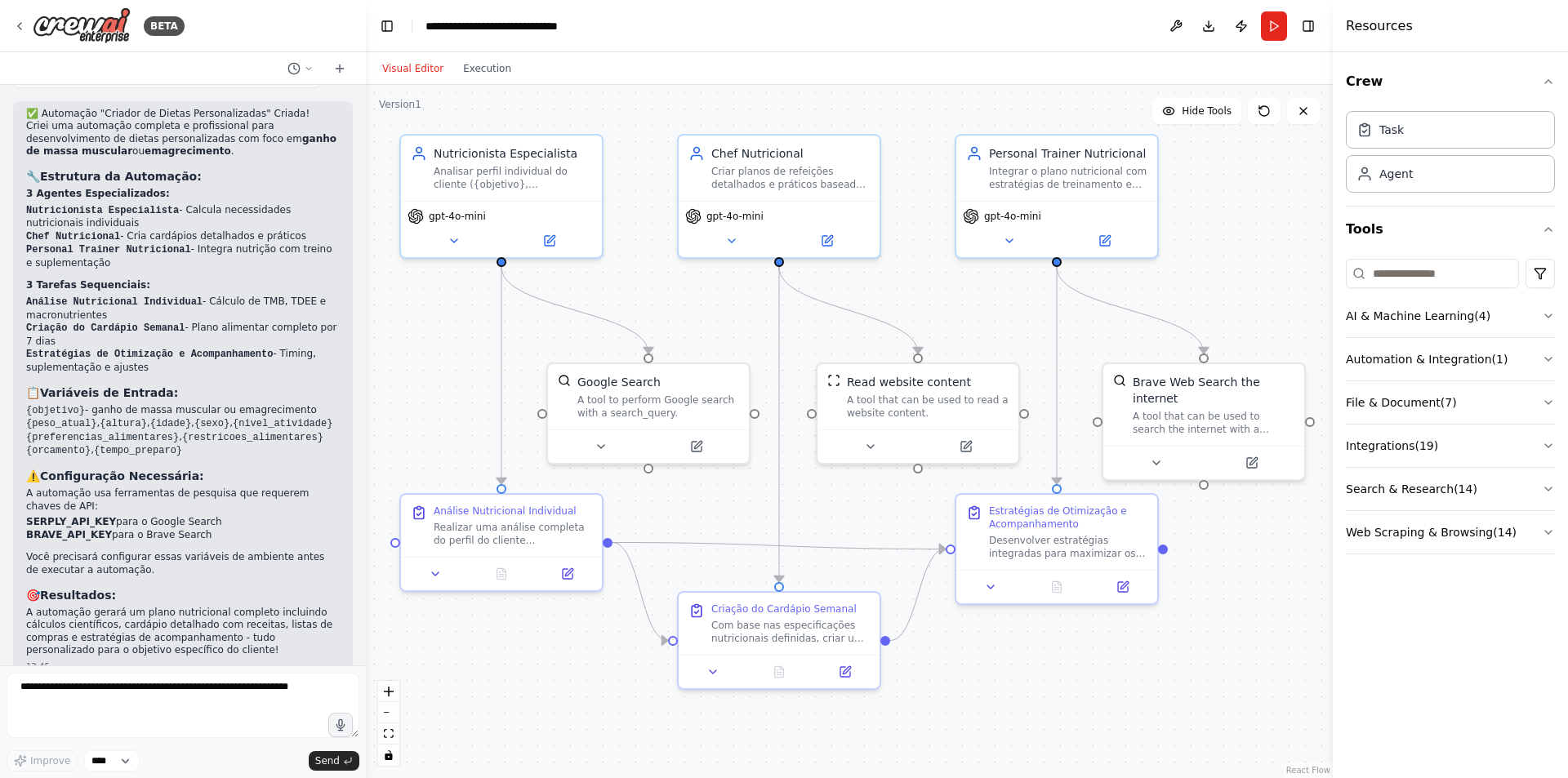
click at [1449, 675] on div "Crew Task Agent Tools AI & Machine Learning ( 4 ) Automation & Integration ( 1 …" at bounding box center [1450, 415] width 235 height 726
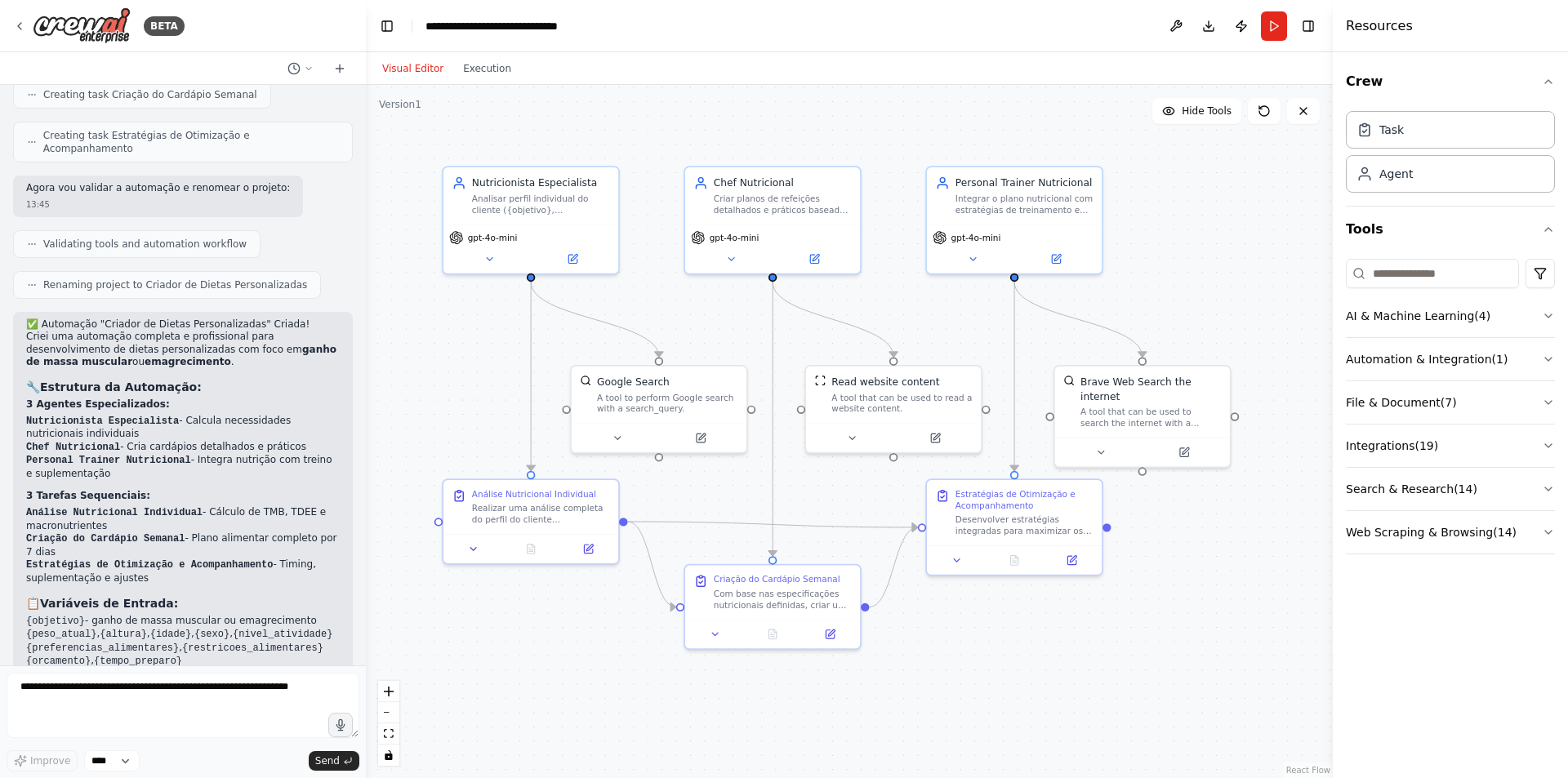
scroll to position [917, 0]
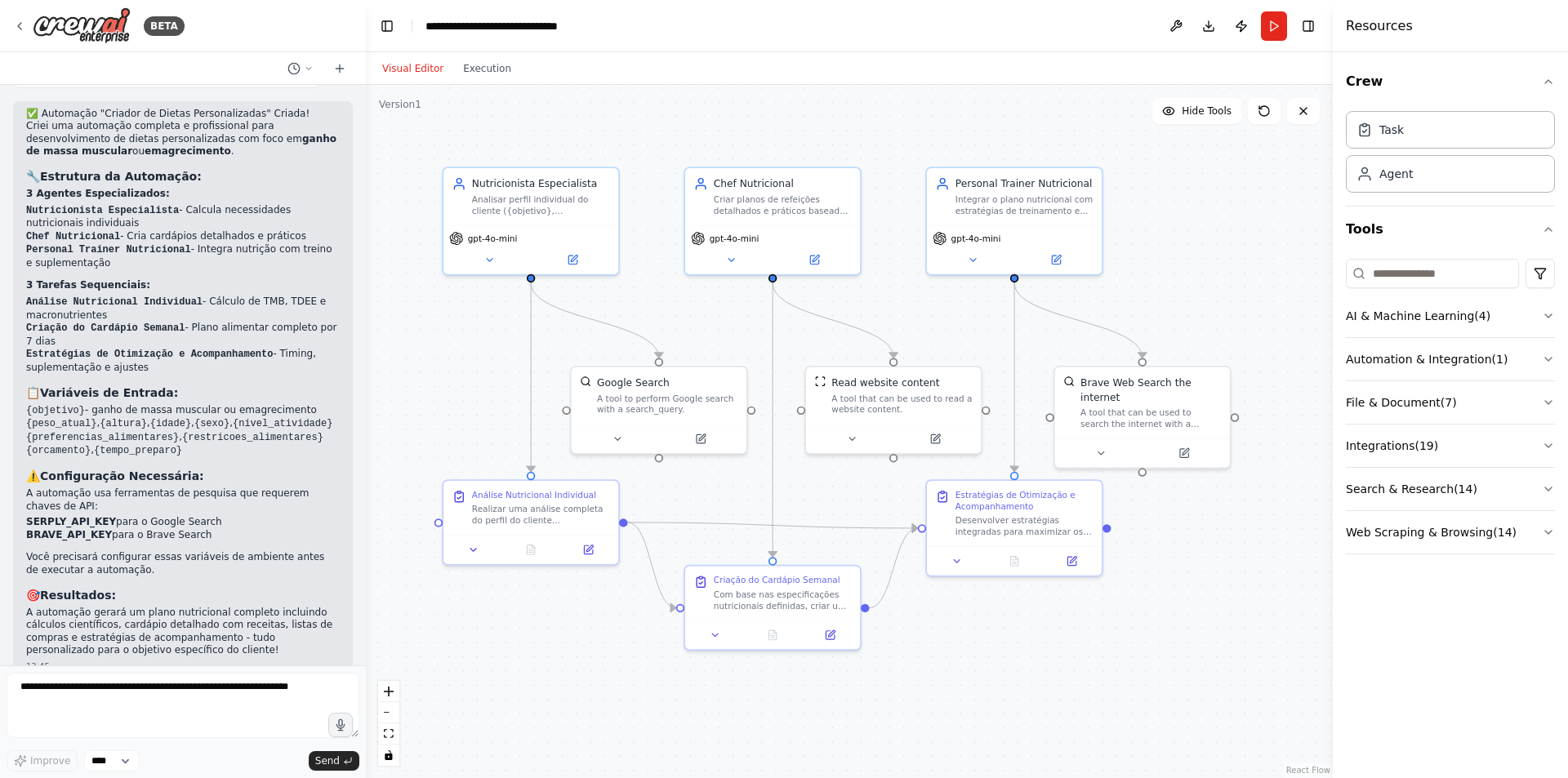
click at [1242, 193] on div ".deletable-edge-delete-btn { width: 20px; height: 20px; border: 0px solid #ffff…" at bounding box center [849, 431] width 967 height 693
click at [1171, 25] on button at bounding box center [1176, 26] width 26 height 29
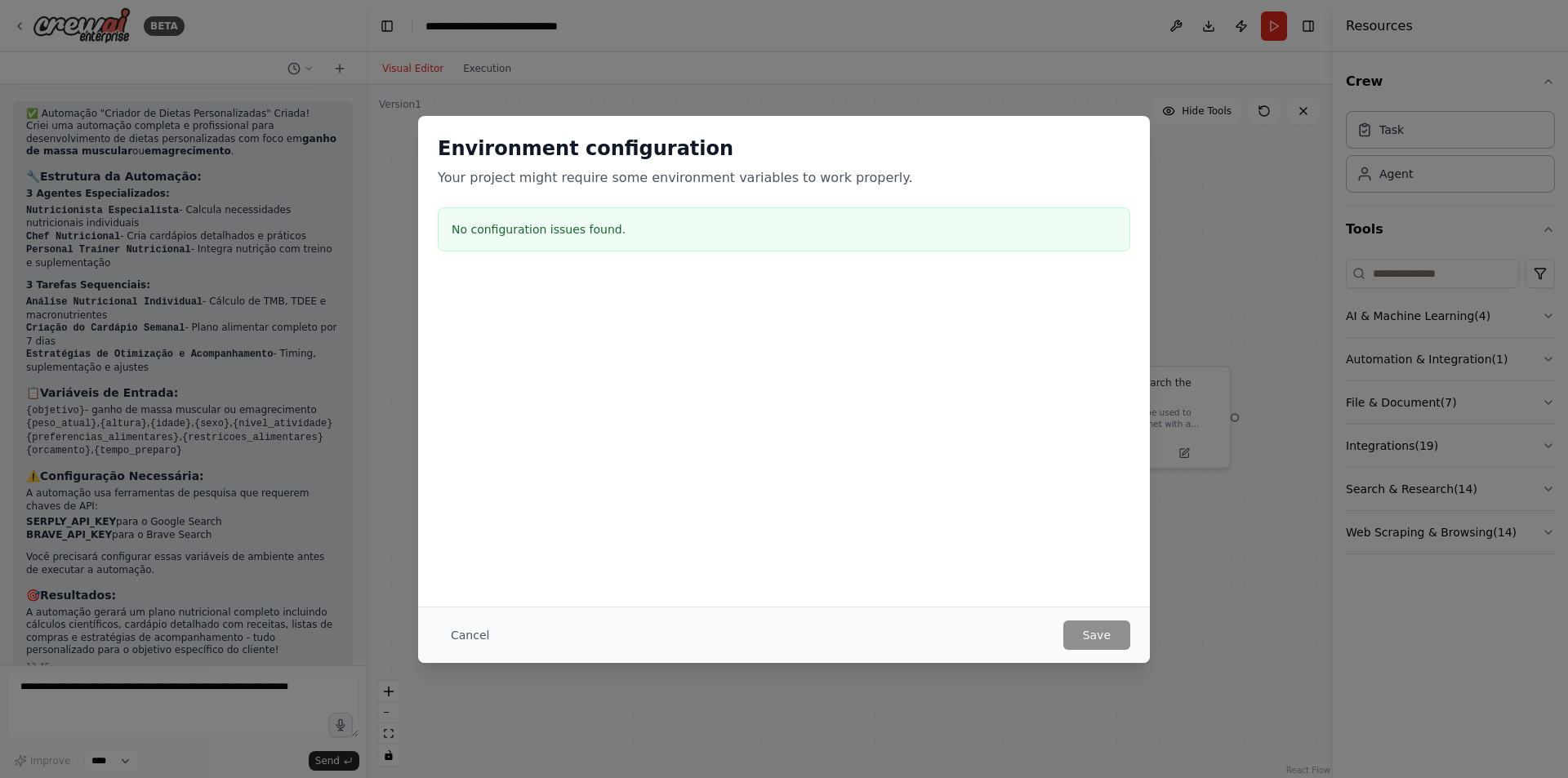
click at [942, 58] on div "Environment configuration Your project might require some environment variables…" at bounding box center [784, 389] width 1568 height 778
click at [1273, 351] on div "Environment configuration Your project might require some environment variables…" at bounding box center [784, 389] width 1568 height 778
click at [467, 631] on button "Cancel" at bounding box center [470, 635] width 65 height 29
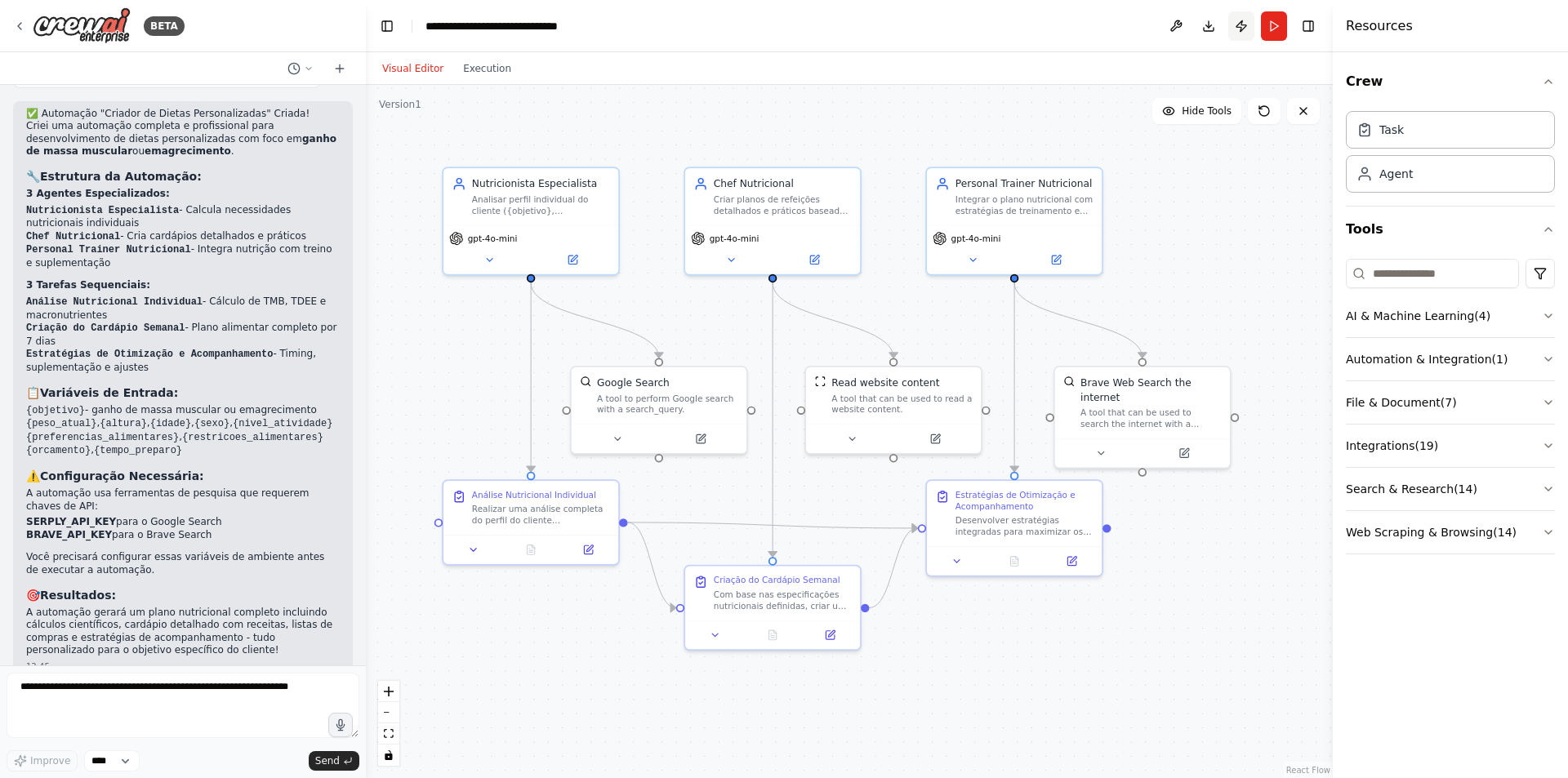
click at [1240, 26] on button "Publish" at bounding box center [1241, 26] width 26 height 29
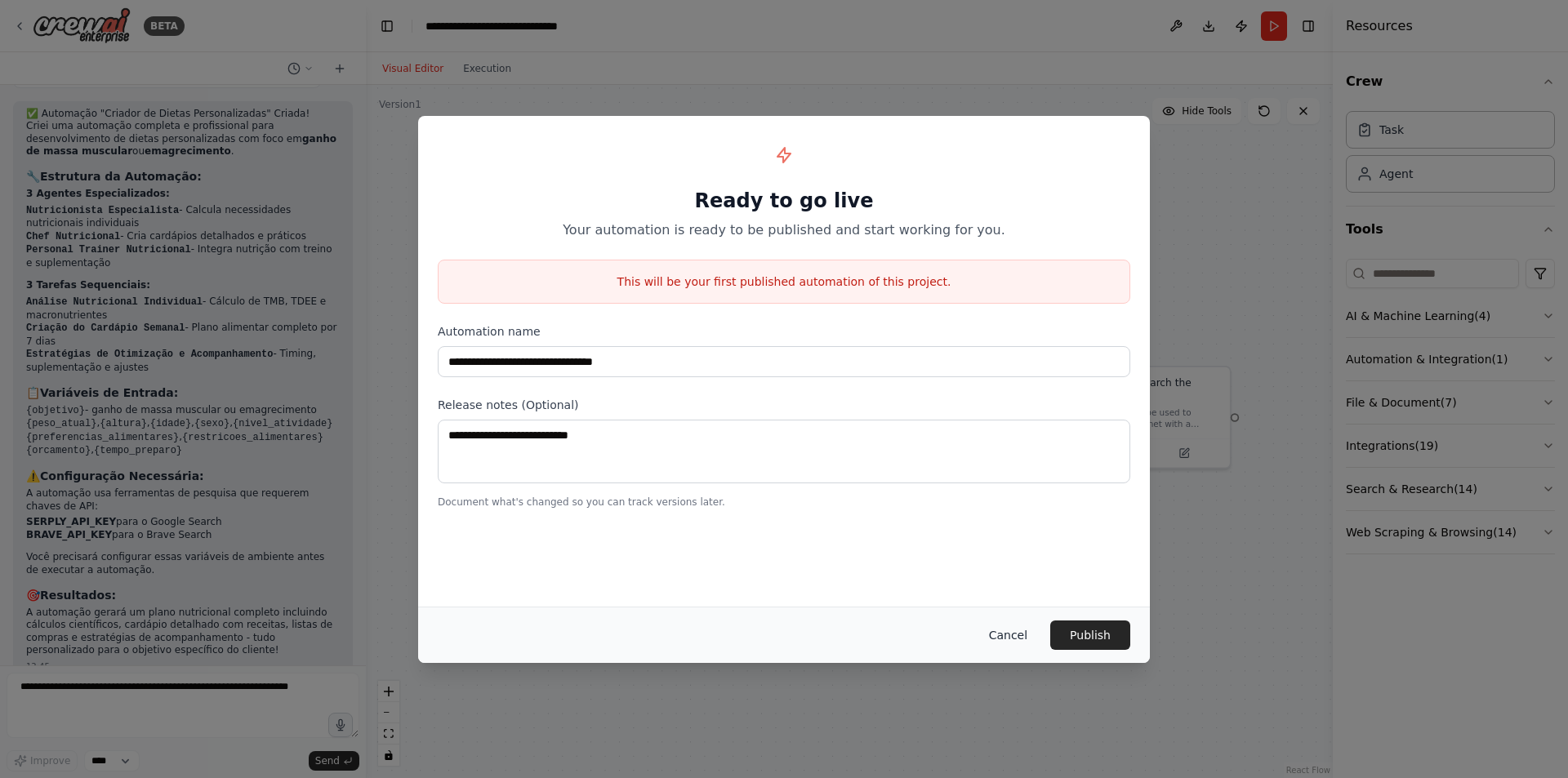
click at [1011, 638] on button "Cancel" at bounding box center [1008, 635] width 65 height 29
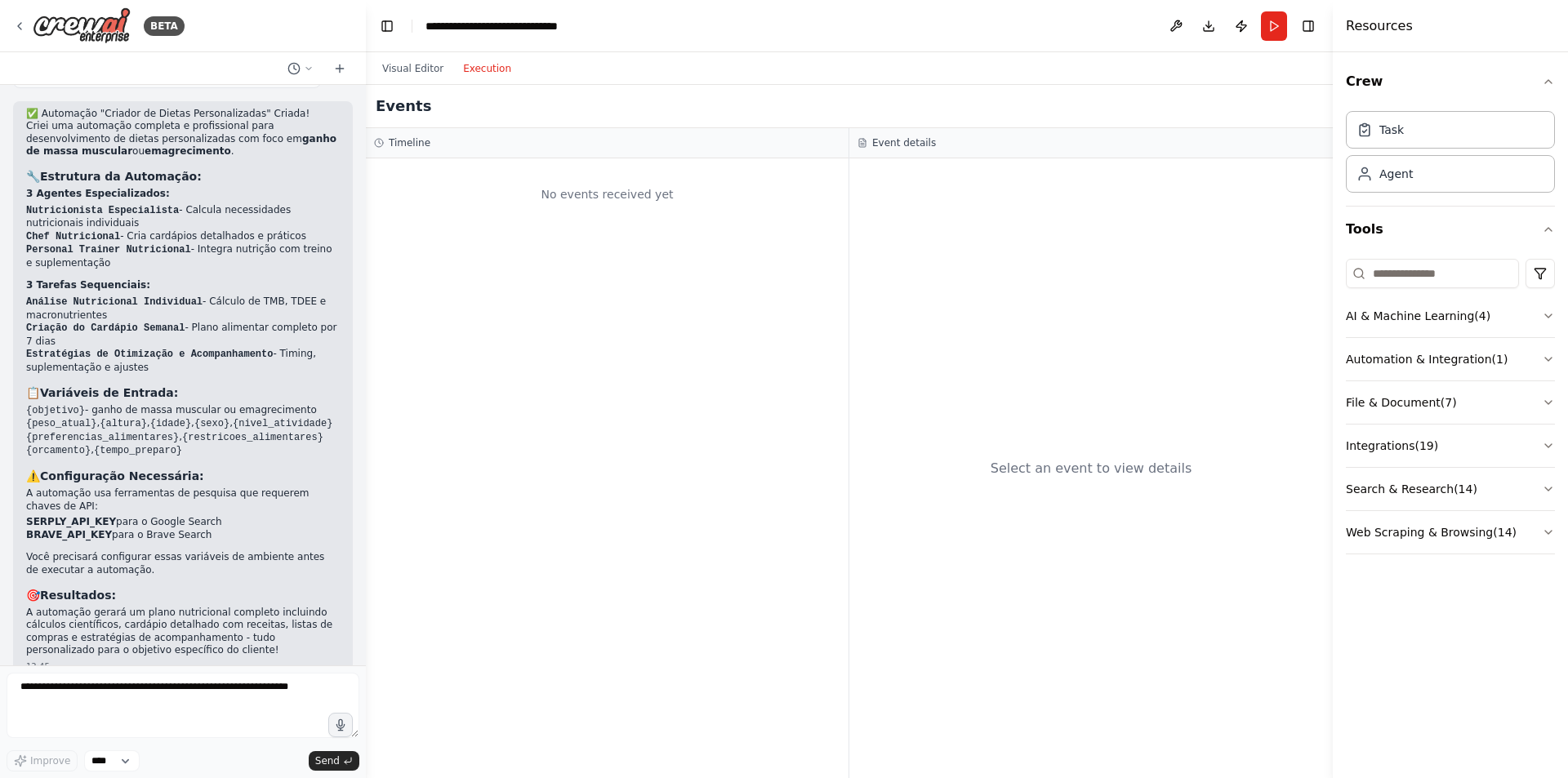
click at [475, 68] on button "Execution" at bounding box center [487, 68] width 67 height 19
click at [397, 70] on button "Visual Editor" at bounding box center [413, 68] width 81 height 19
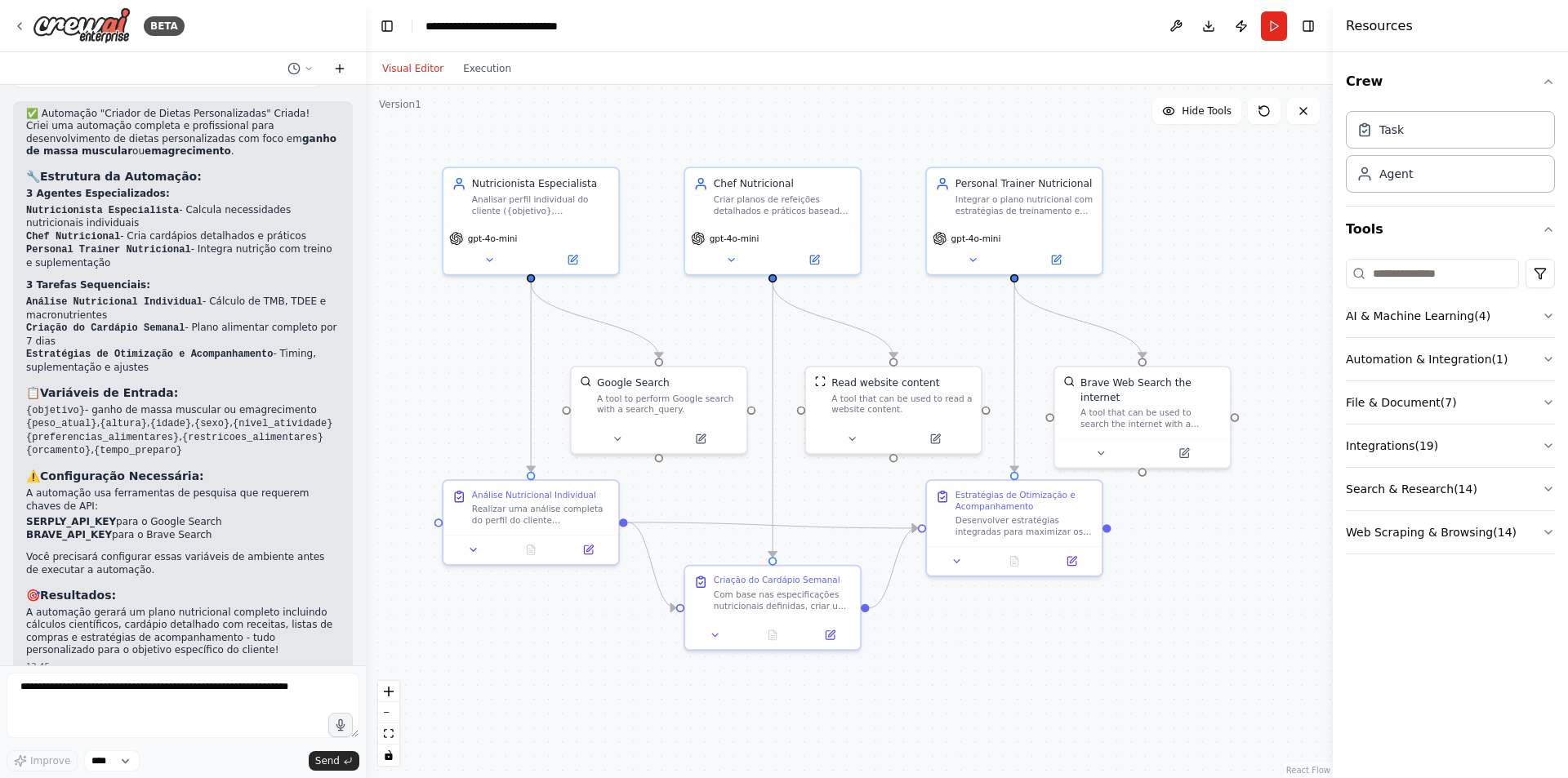
click at [337, 67] on icon at bounding box center [340, 69] width 13 height 13
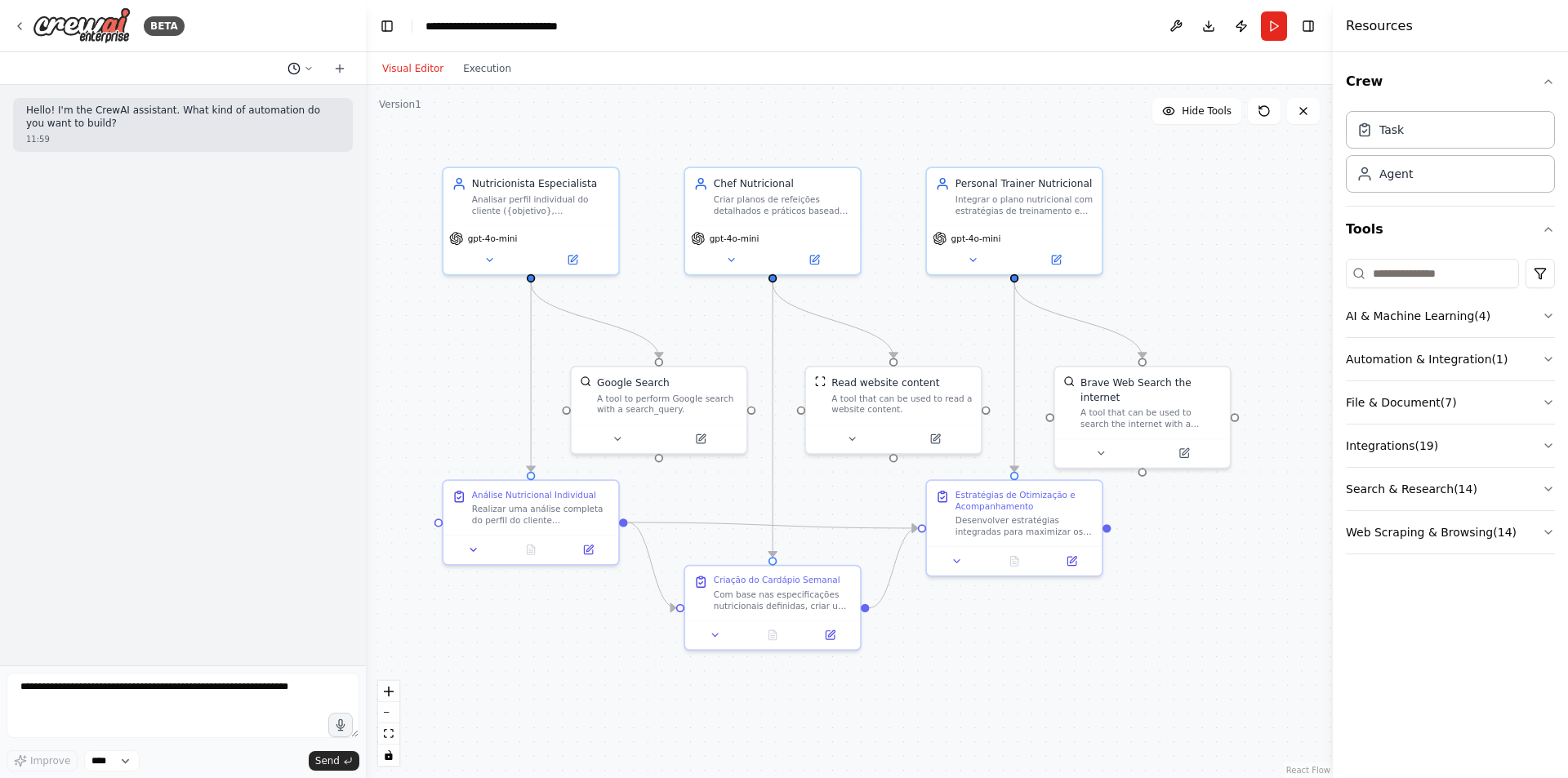
click at [297, 68] on icon at bounding box center [294, 69] width 13 height 13
click at [229, 128] on span "Criação de dieta para ganho de massa e/ou emagrecimento" at bounding box center [237, 129] width 121 height 13
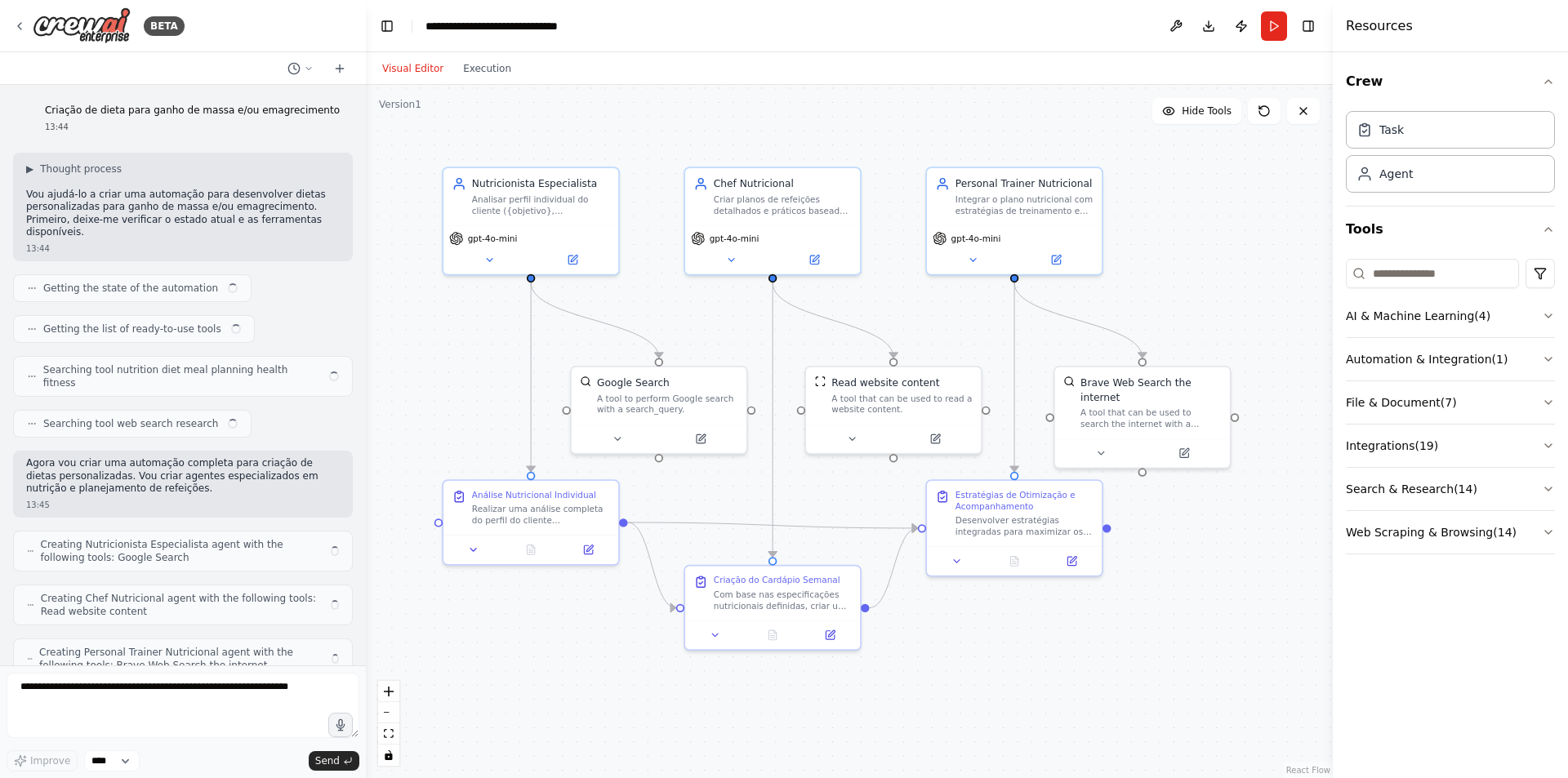
scroll to position [917, 0]
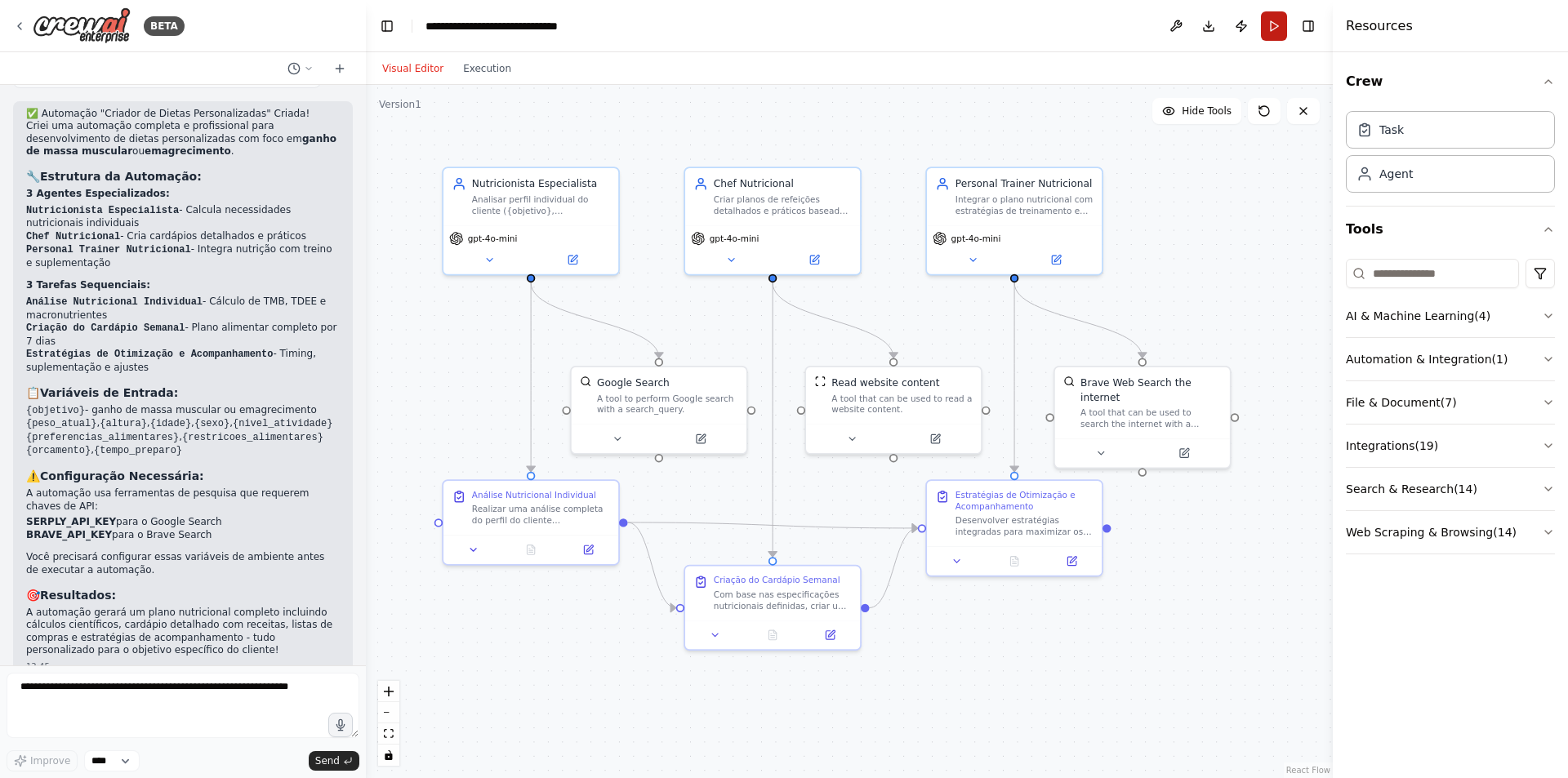
click at [1274, 24] on button "Run" at bounding box center [1273, 26] width 26 height 29
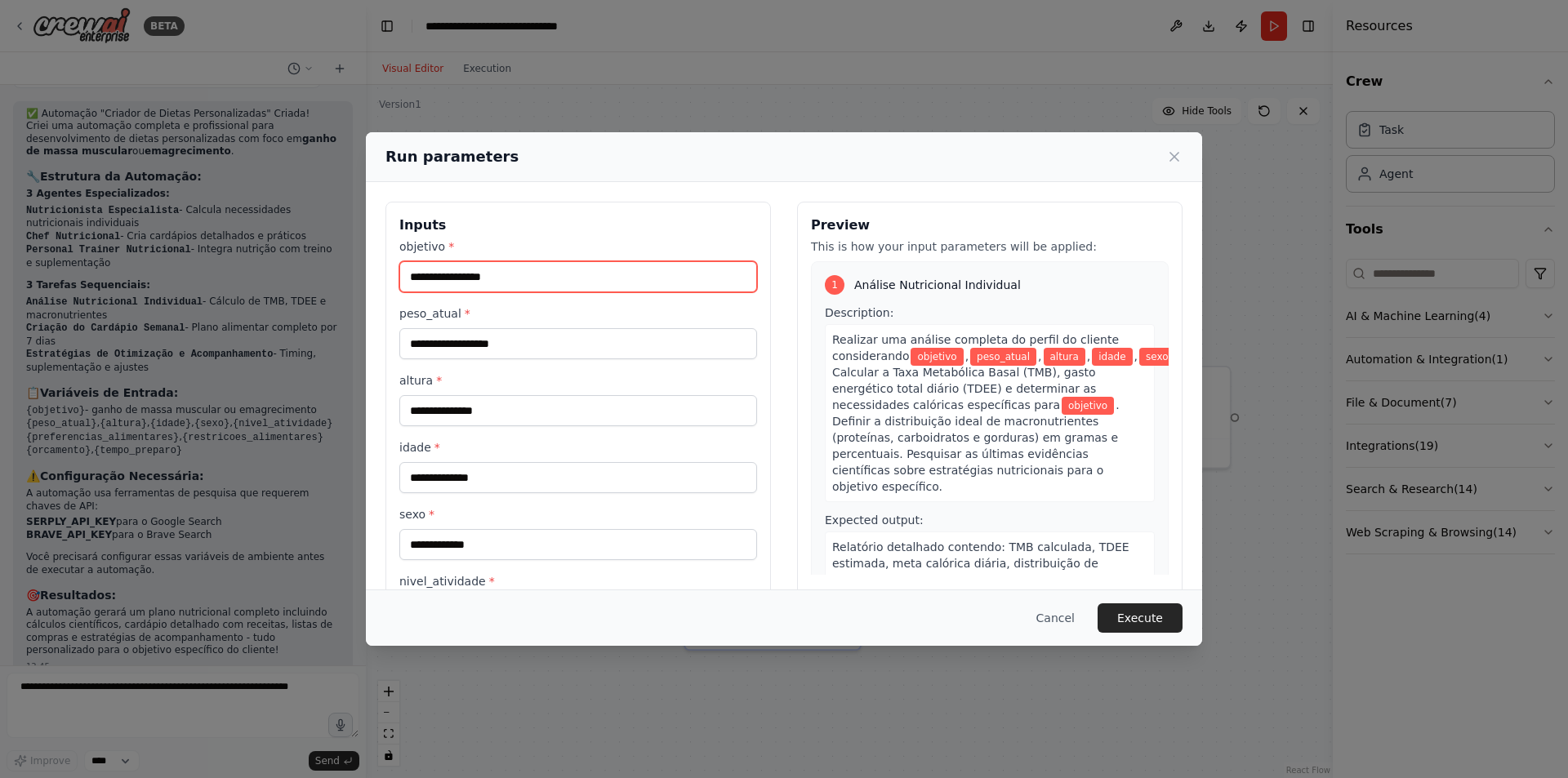
click at [474, 280] on input "objetivo *" at bounding box center [578, 276] width 358 height 31
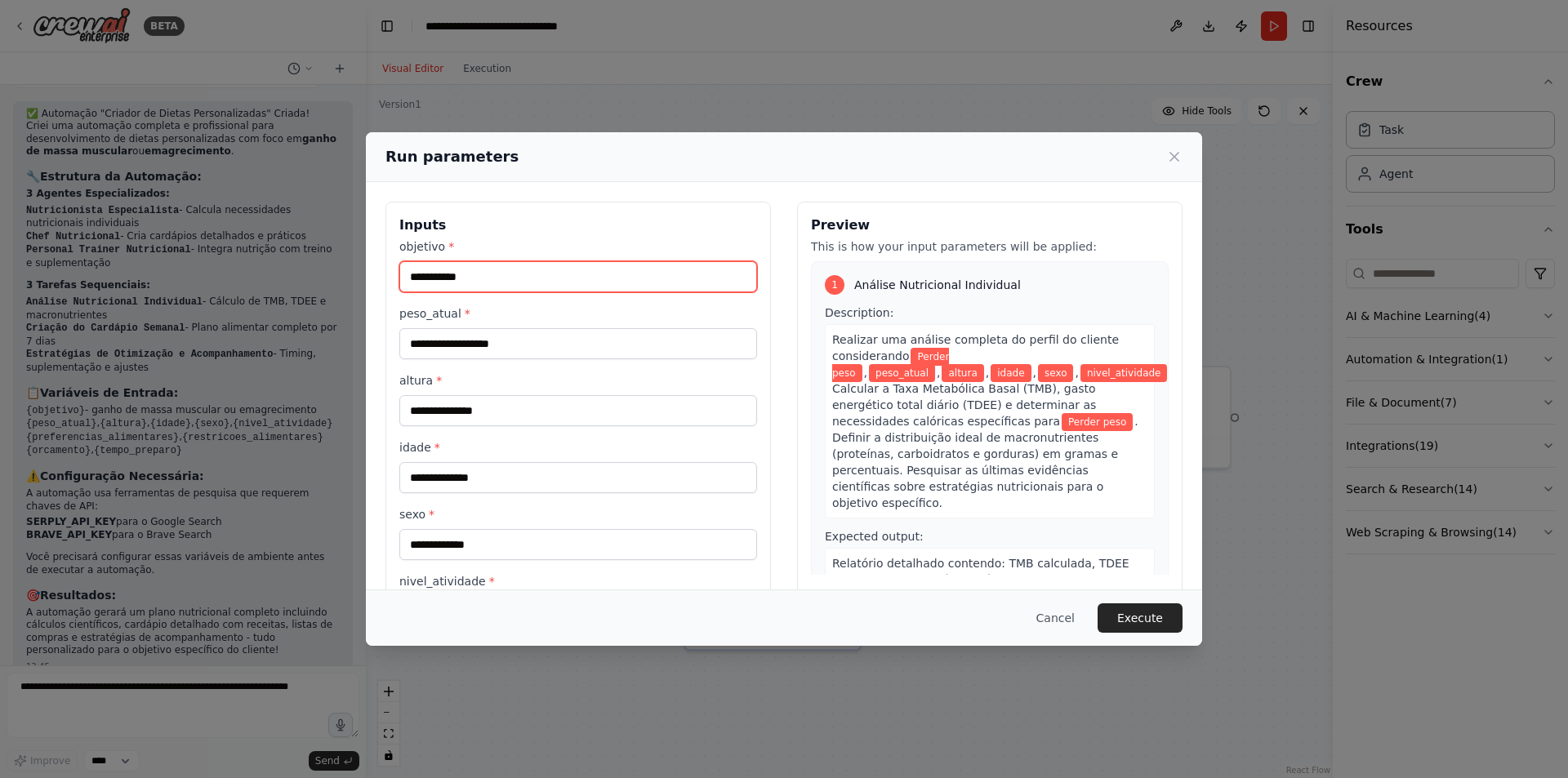
type input "**********"
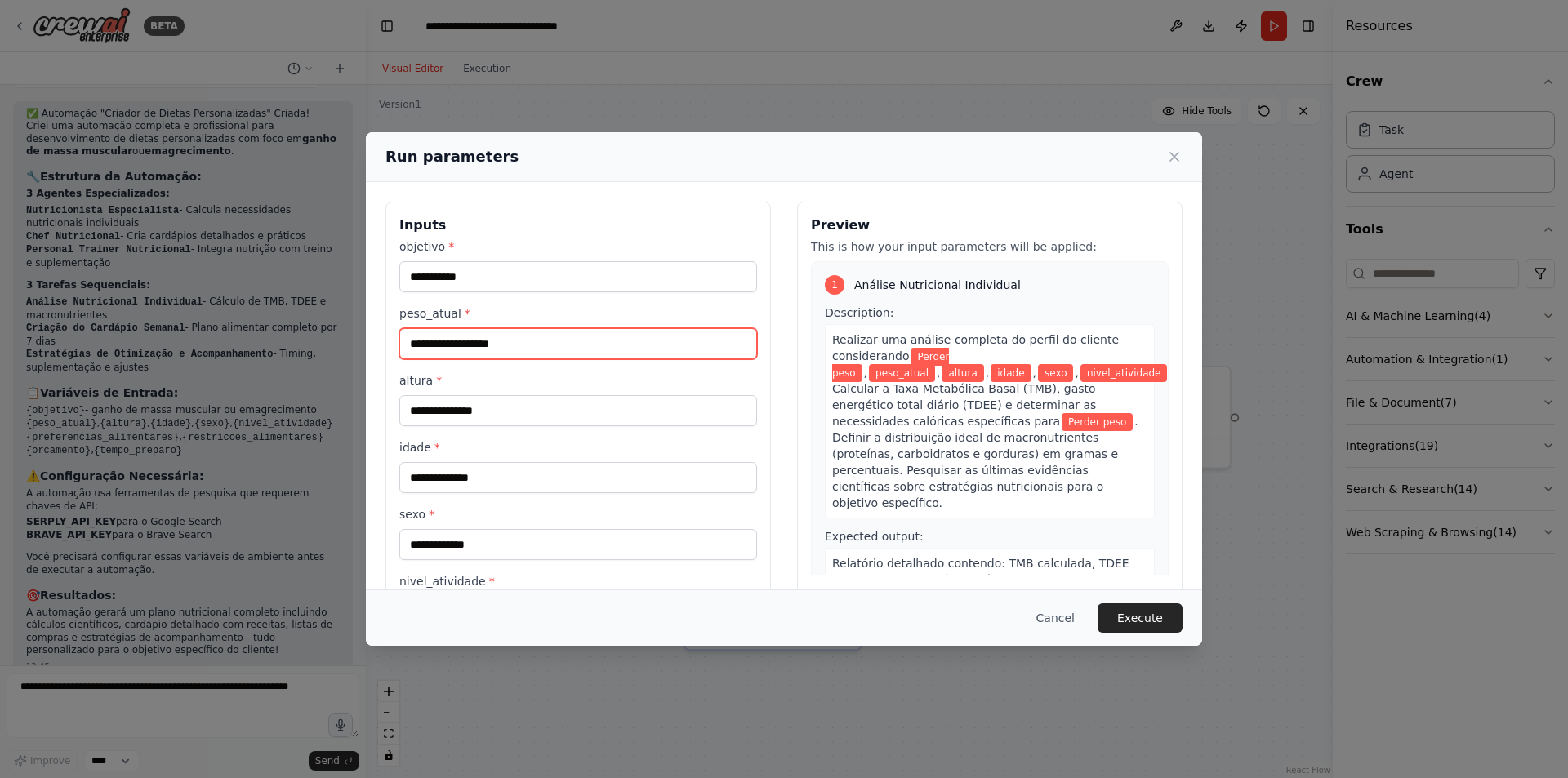
drag, startPoint x: 525, startPoint y: 347, endPoint x: 387, endPoint y: 346, distance: 138.0
click at [387, 346] on div "**********" at bounding box center [579, 556] width 386 height 707
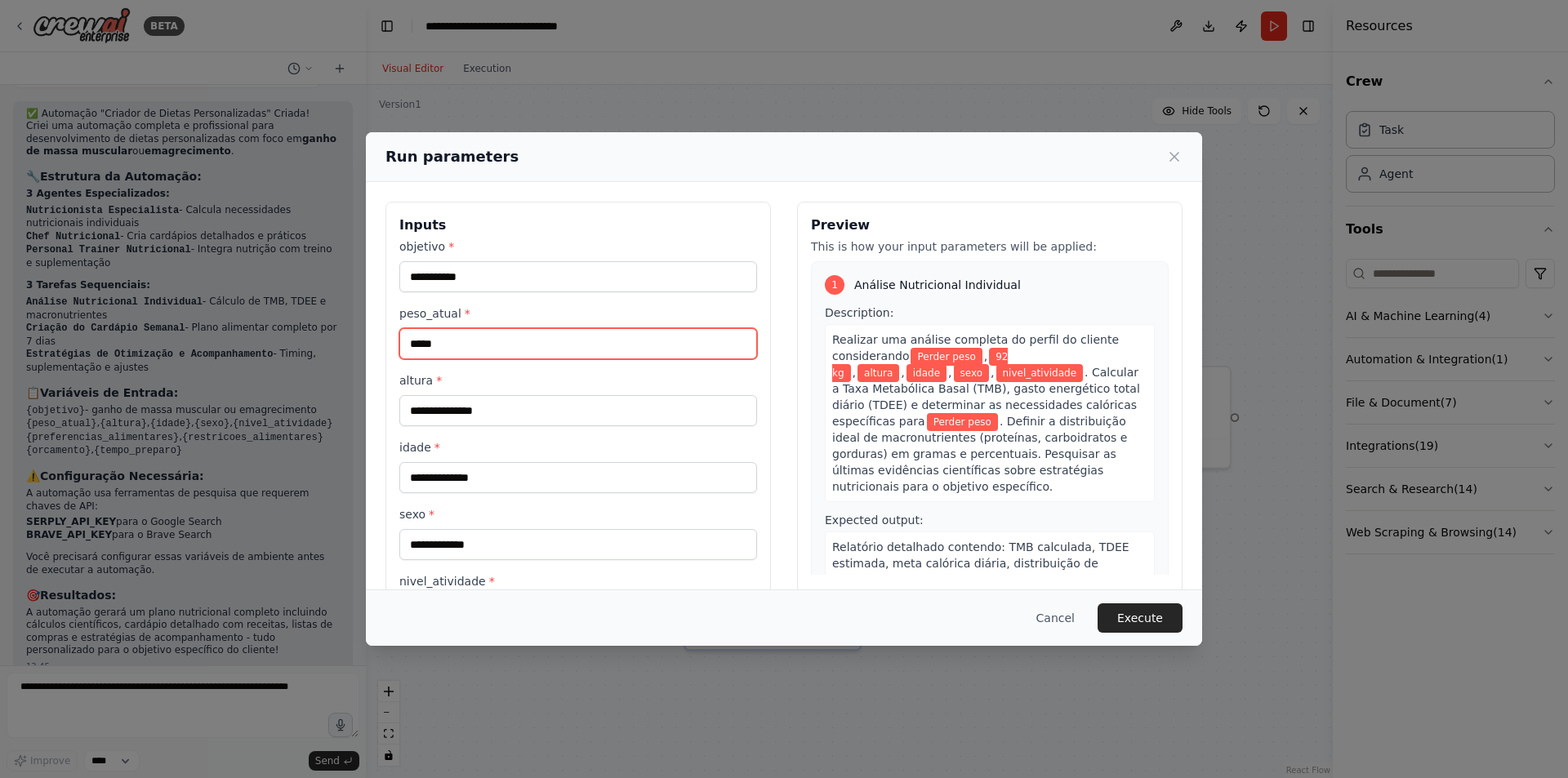
type input "*****"
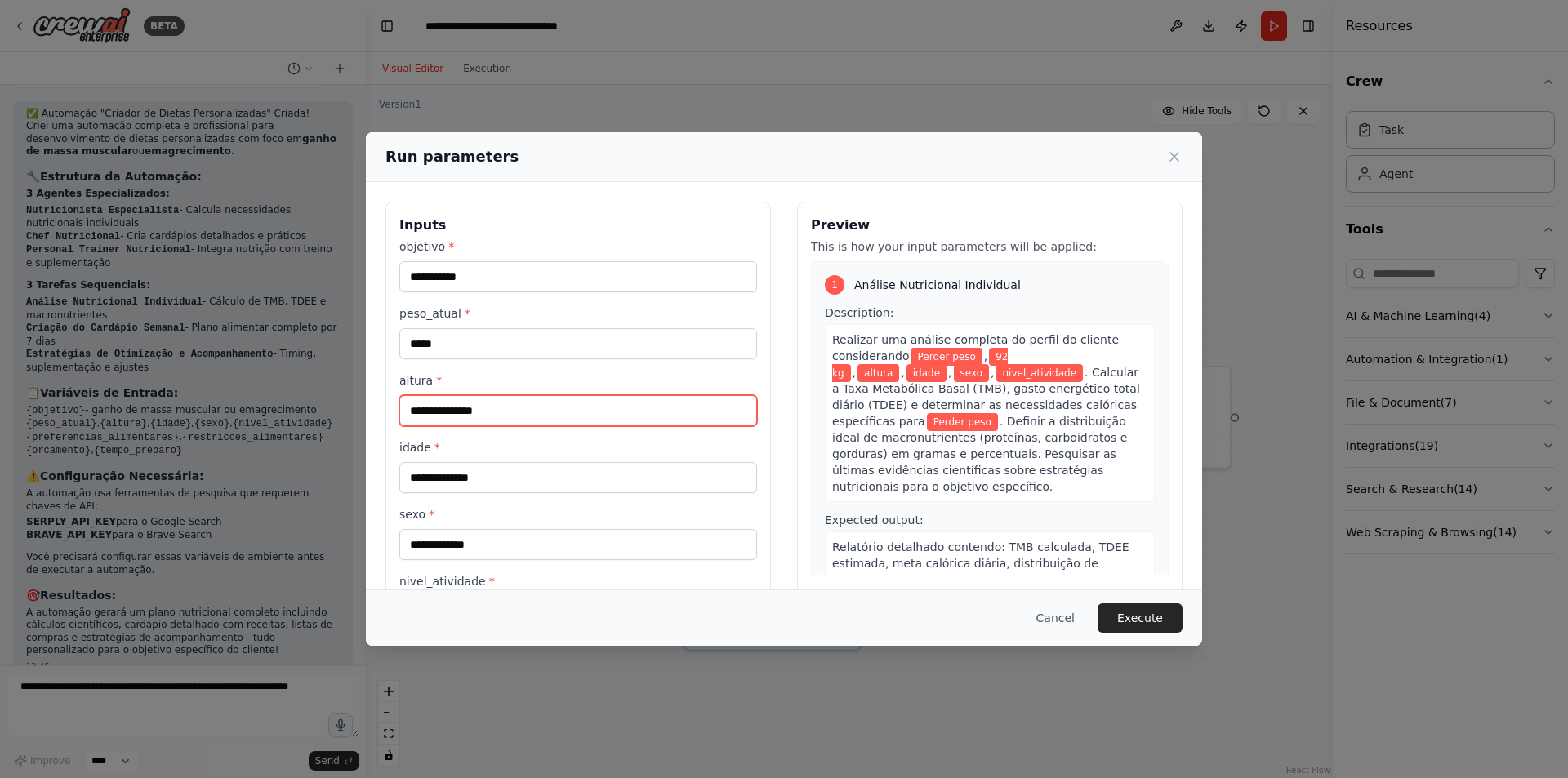
click at [480, 407] on input "altura *" at bounding box center [578, 410] width 358 height 31
type input "*****"
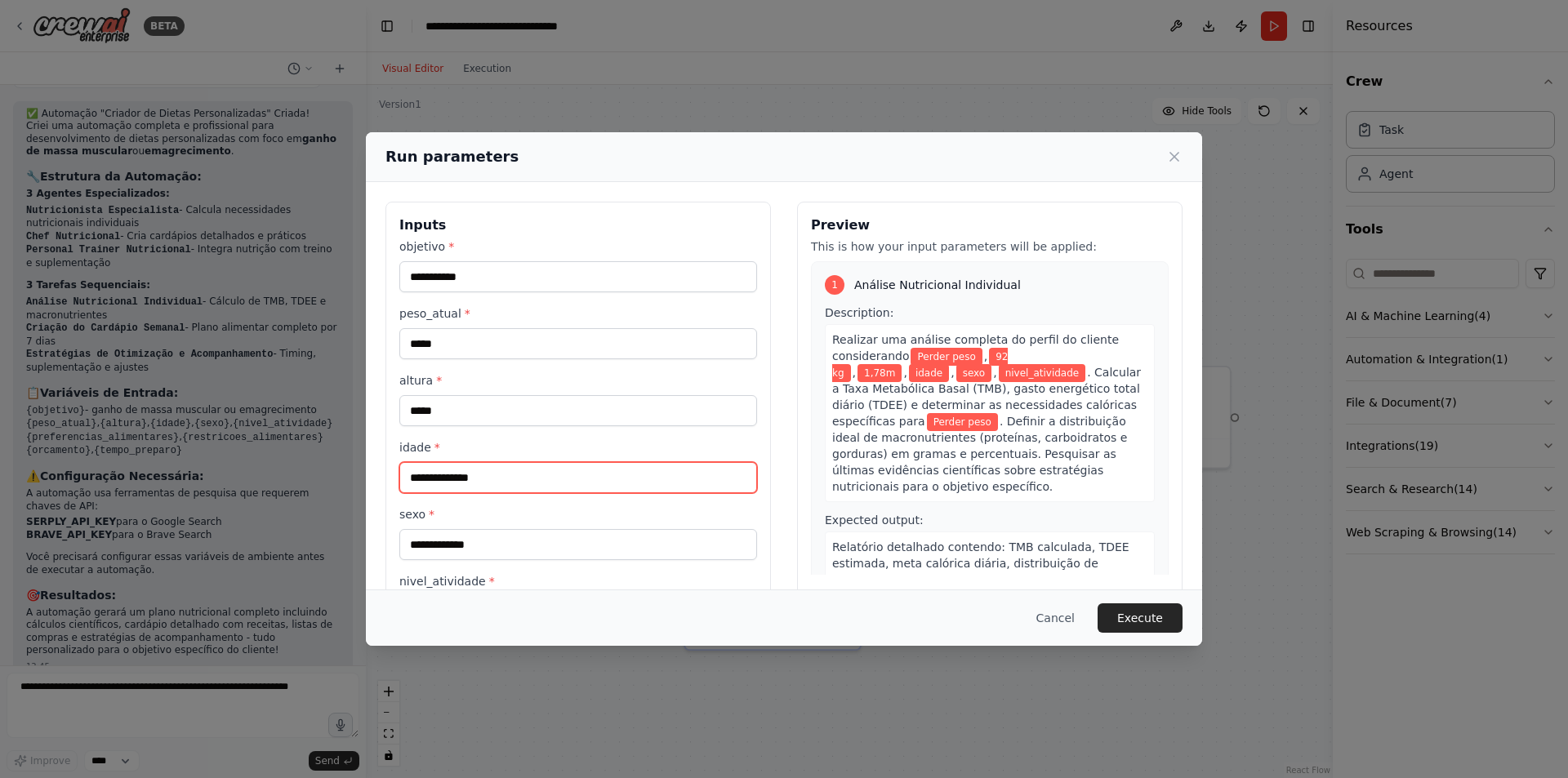
click at [470, 470] on input "idade *" at bounding box center [578, 477] width 358 height 31
type input "**"
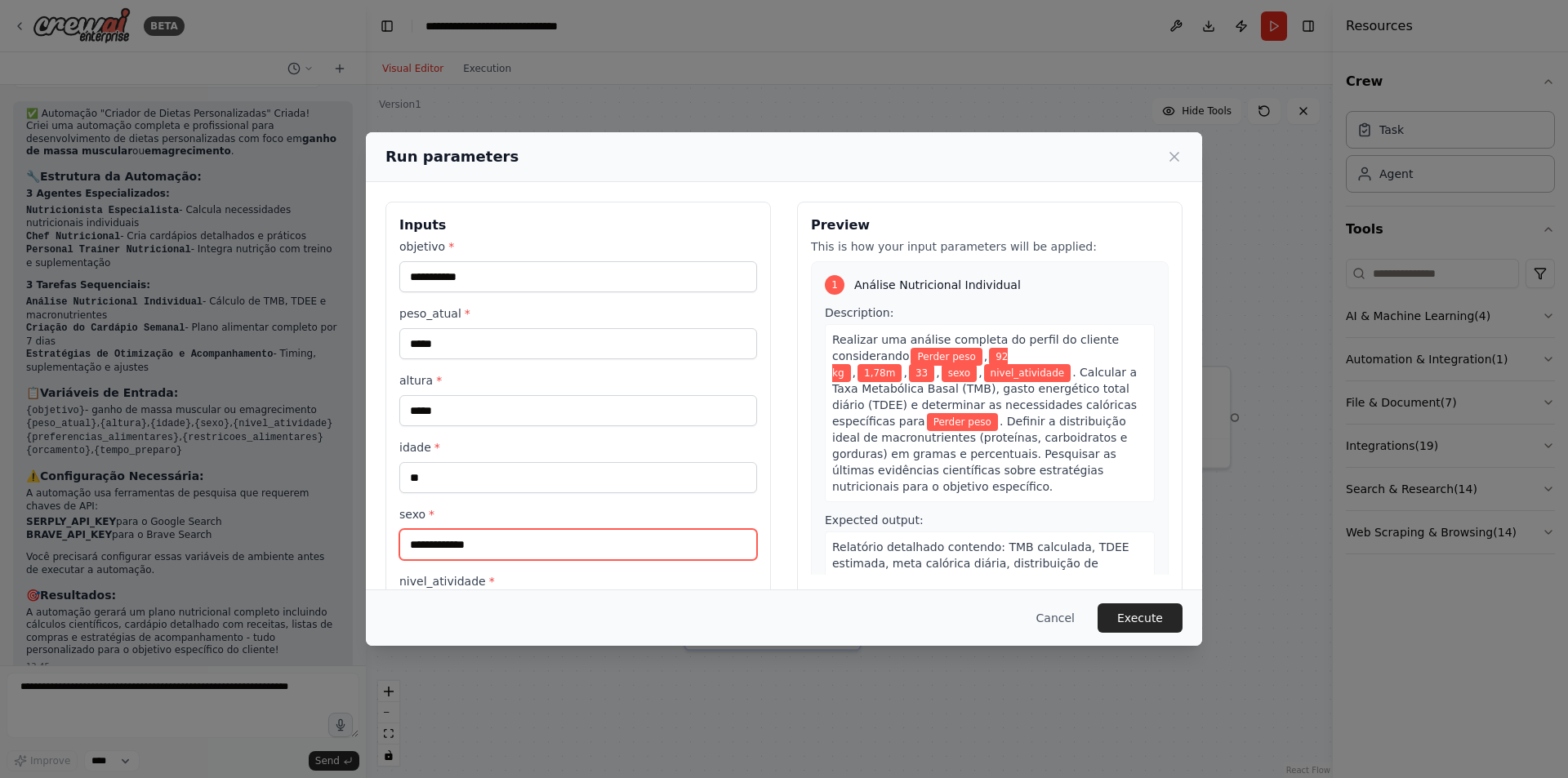
click at [453, 545] on input "sexo *" at bounding box center [578, 544] width 358 height 31
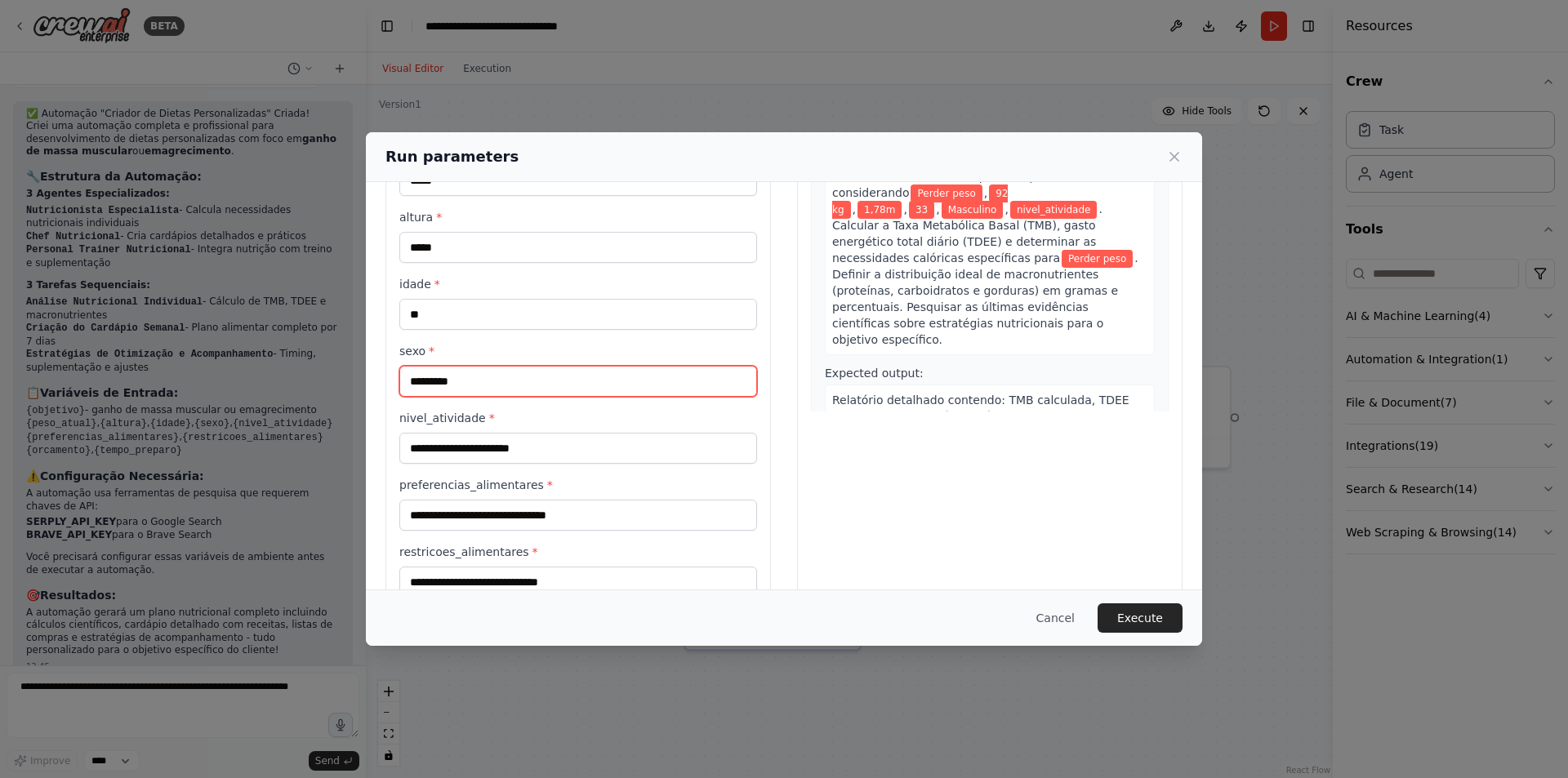
scroll to position [245, 0]
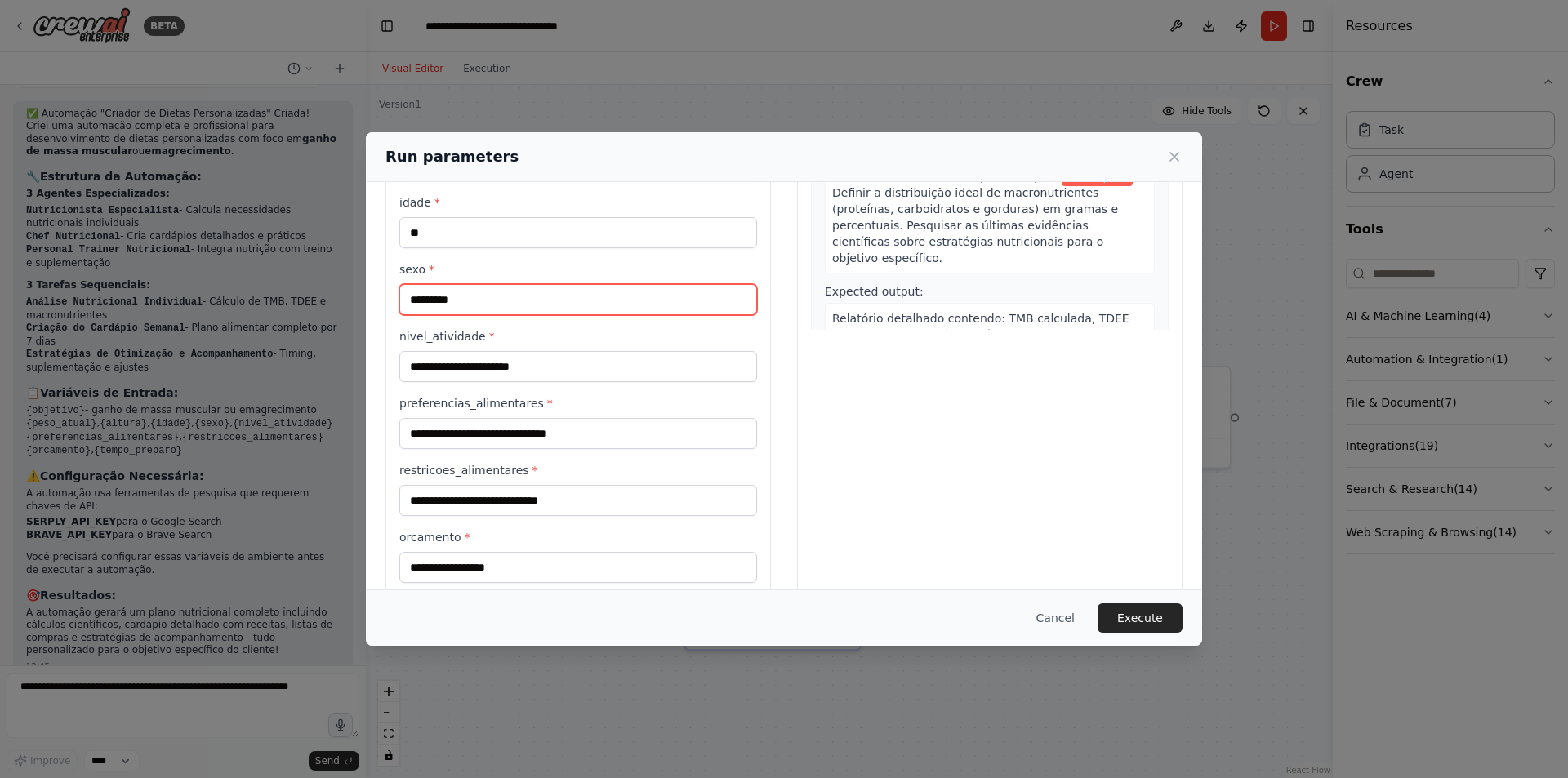
type input "*********"
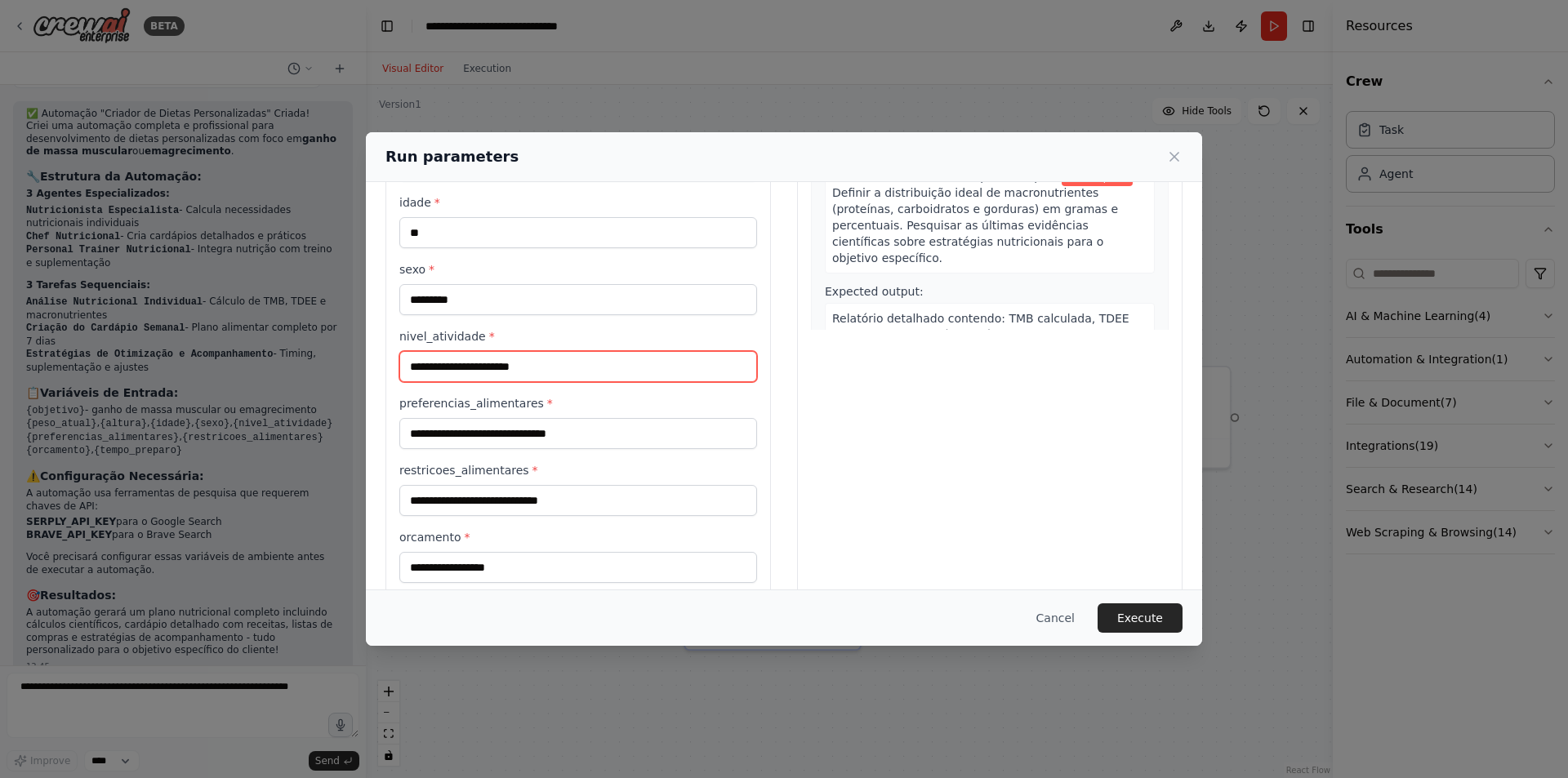
click at [495, 372] on input "nivel_atividade *" at bounding box center [578, 366] width 358 height 31
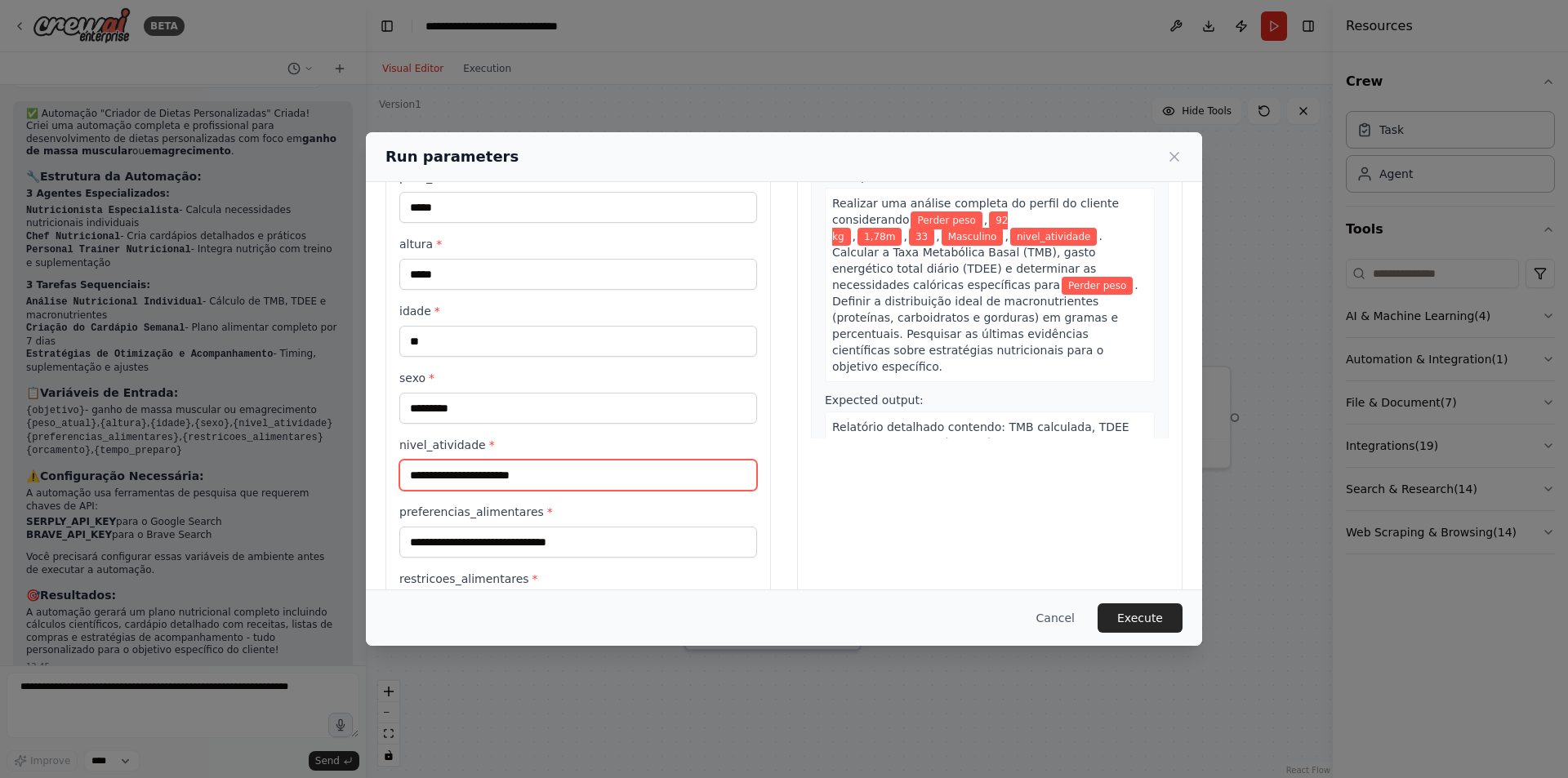
scroll to position [163, 0]
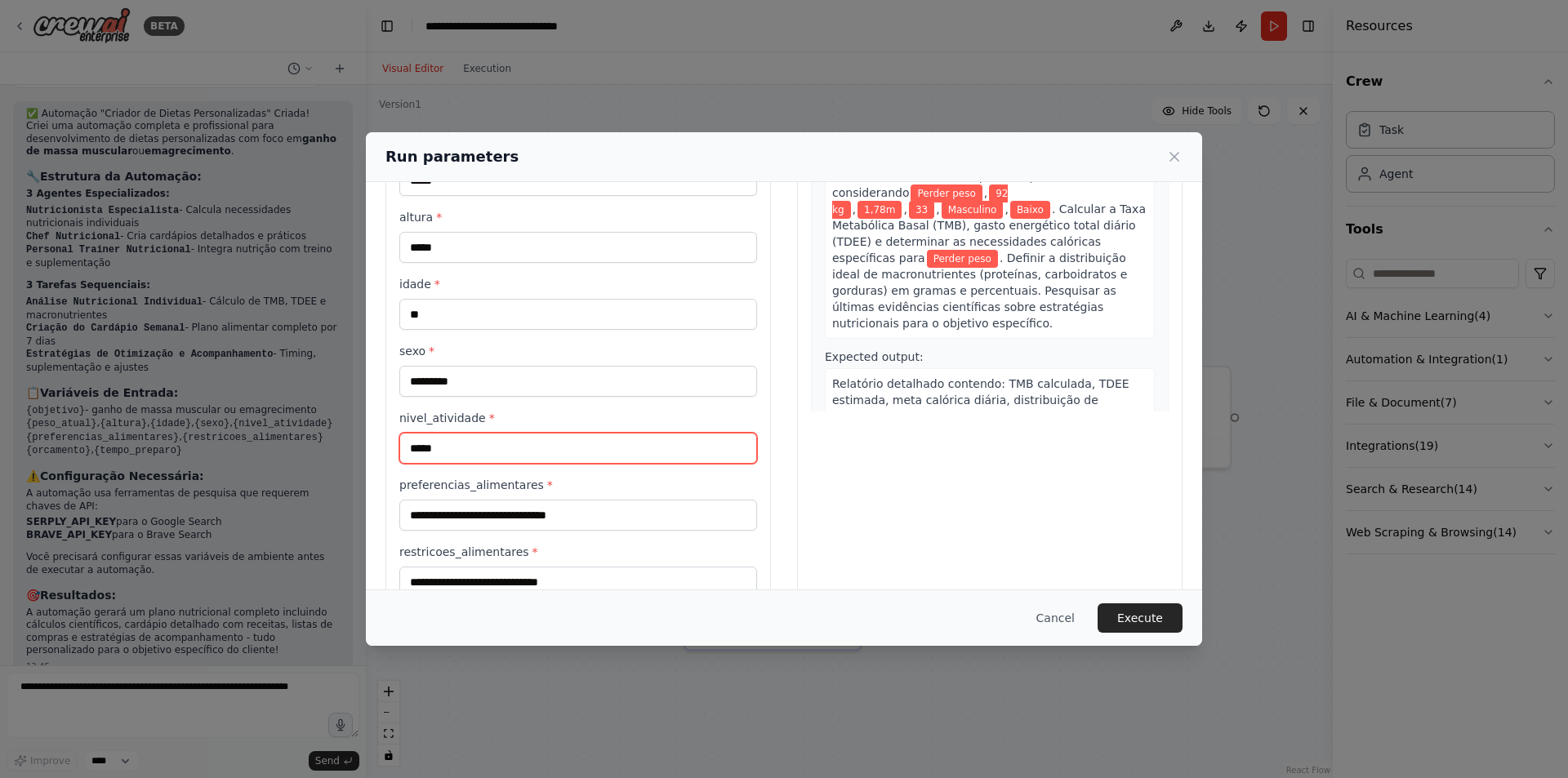
type input "*****"
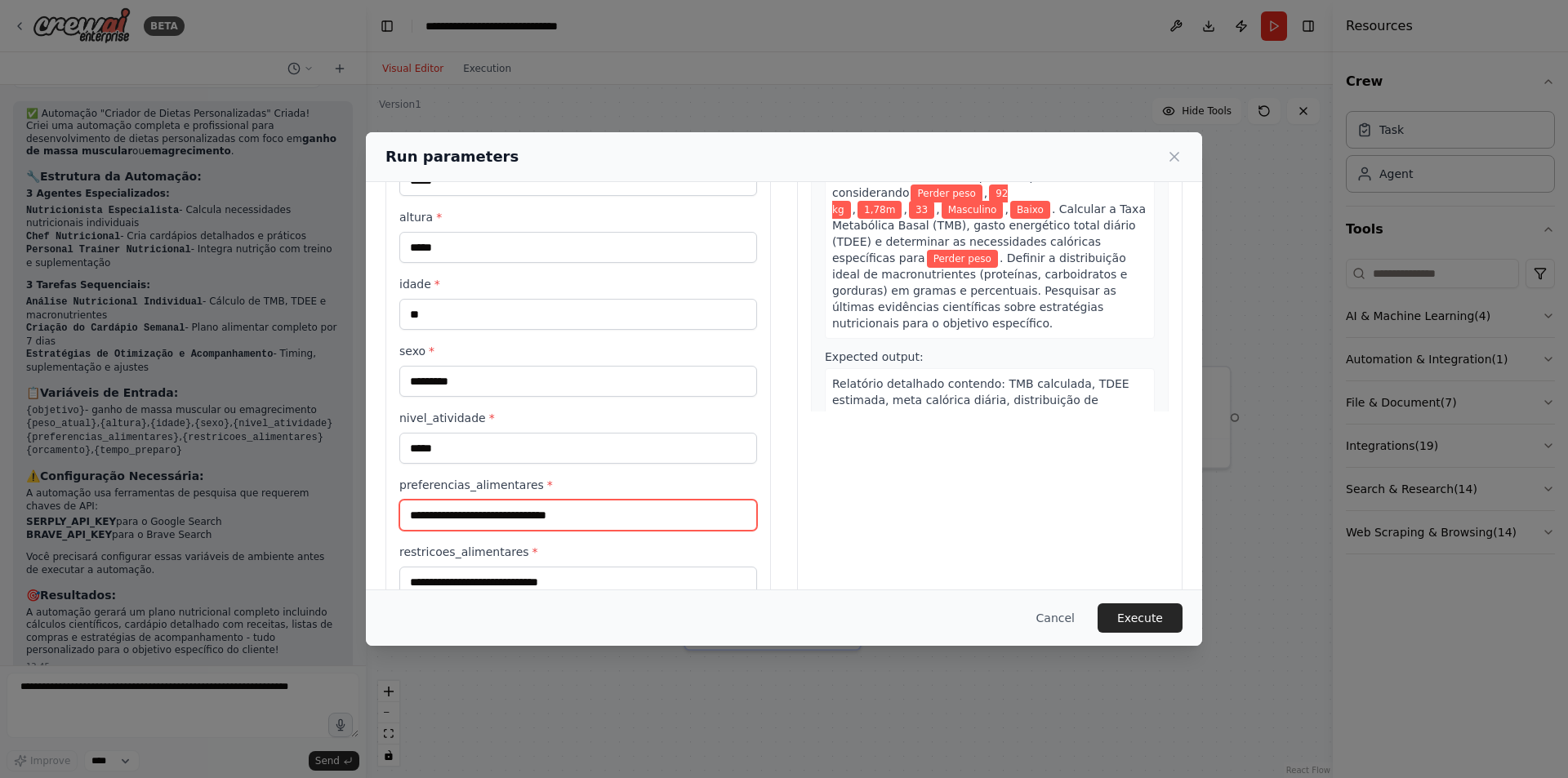
click at [506, 519] on input "preferencias_alimentares *" at bounding box center [578, 515] width 358 height 31
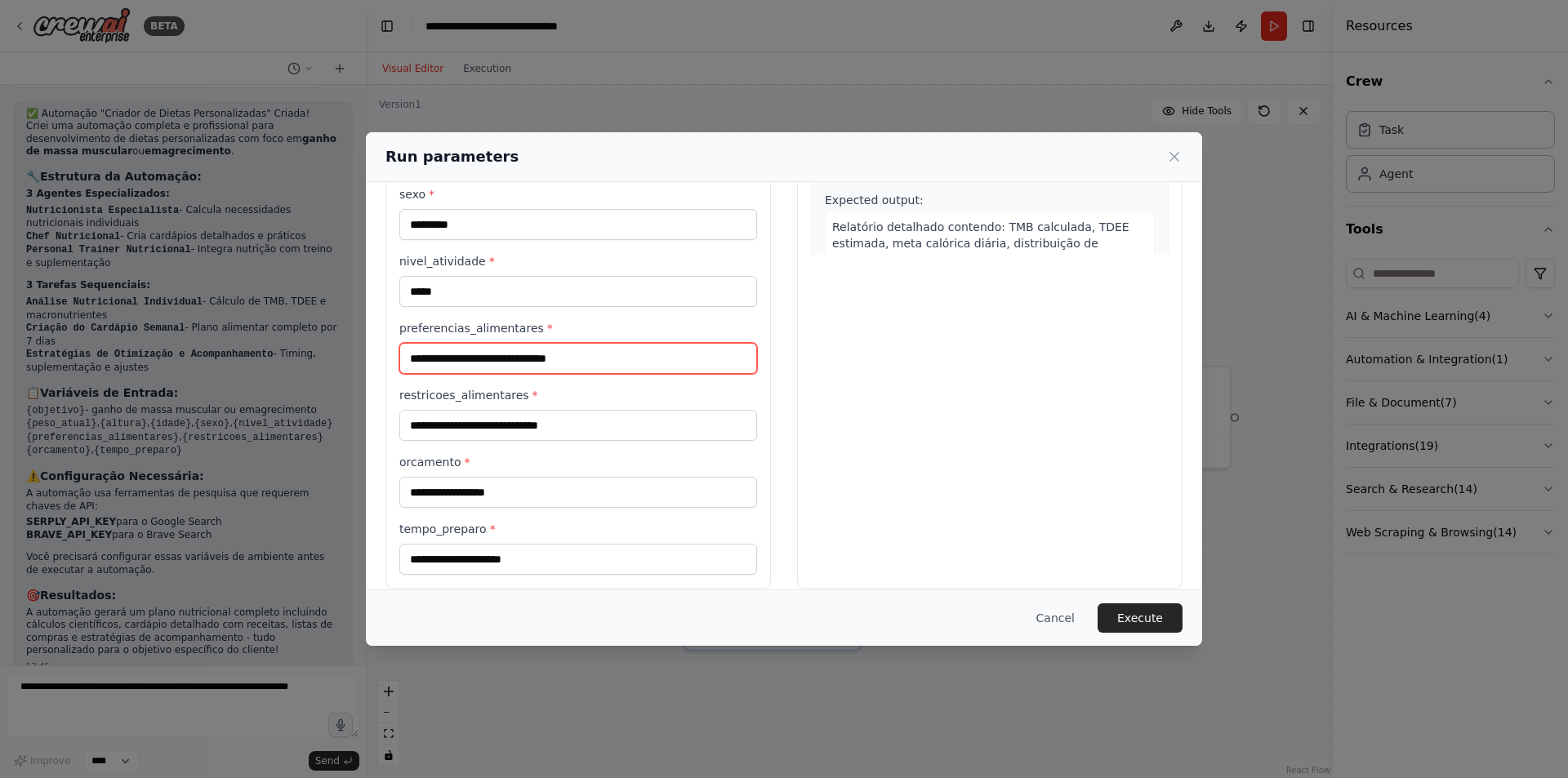
scroll to position [327, 0]
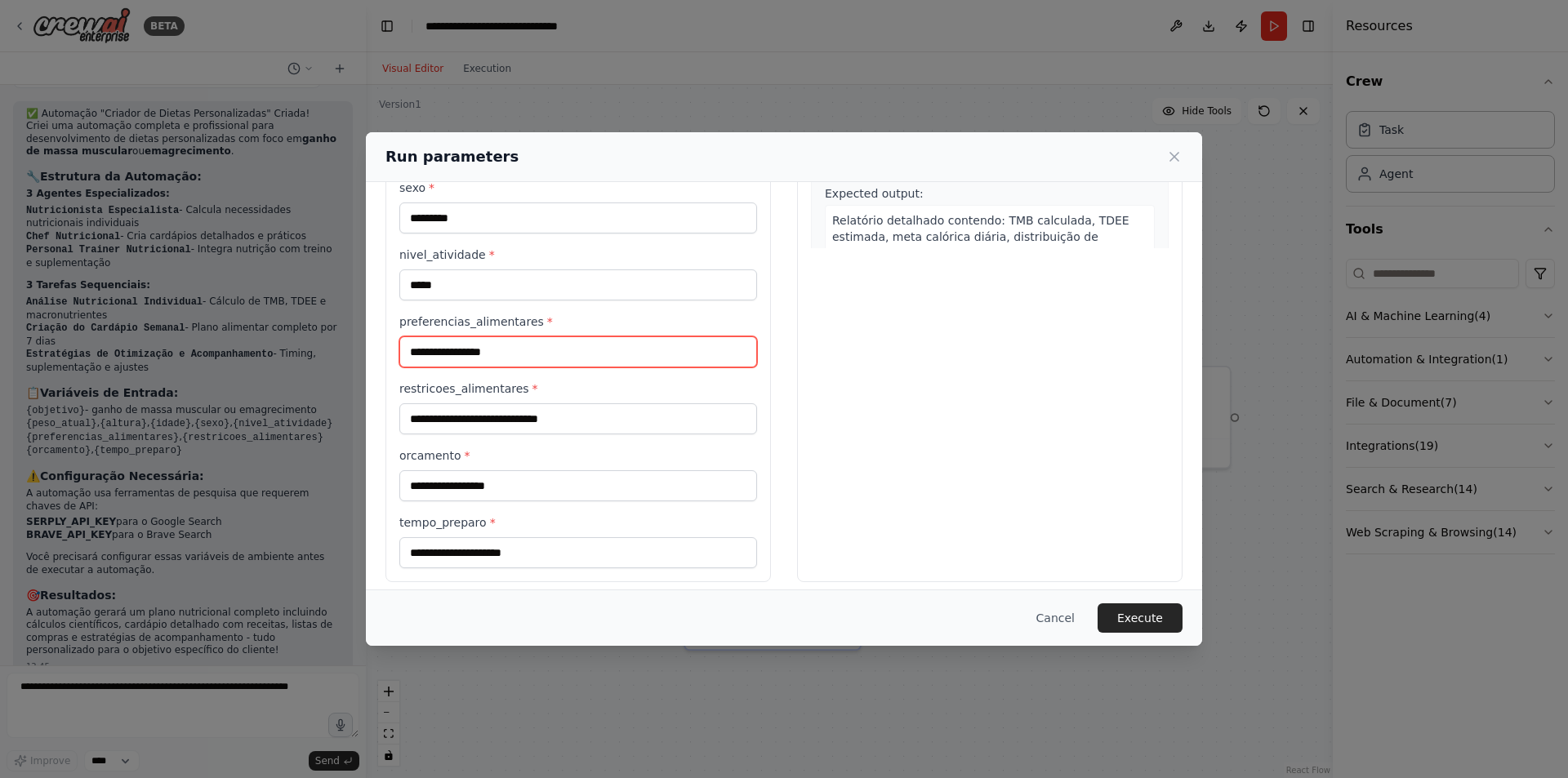
type input "**********"
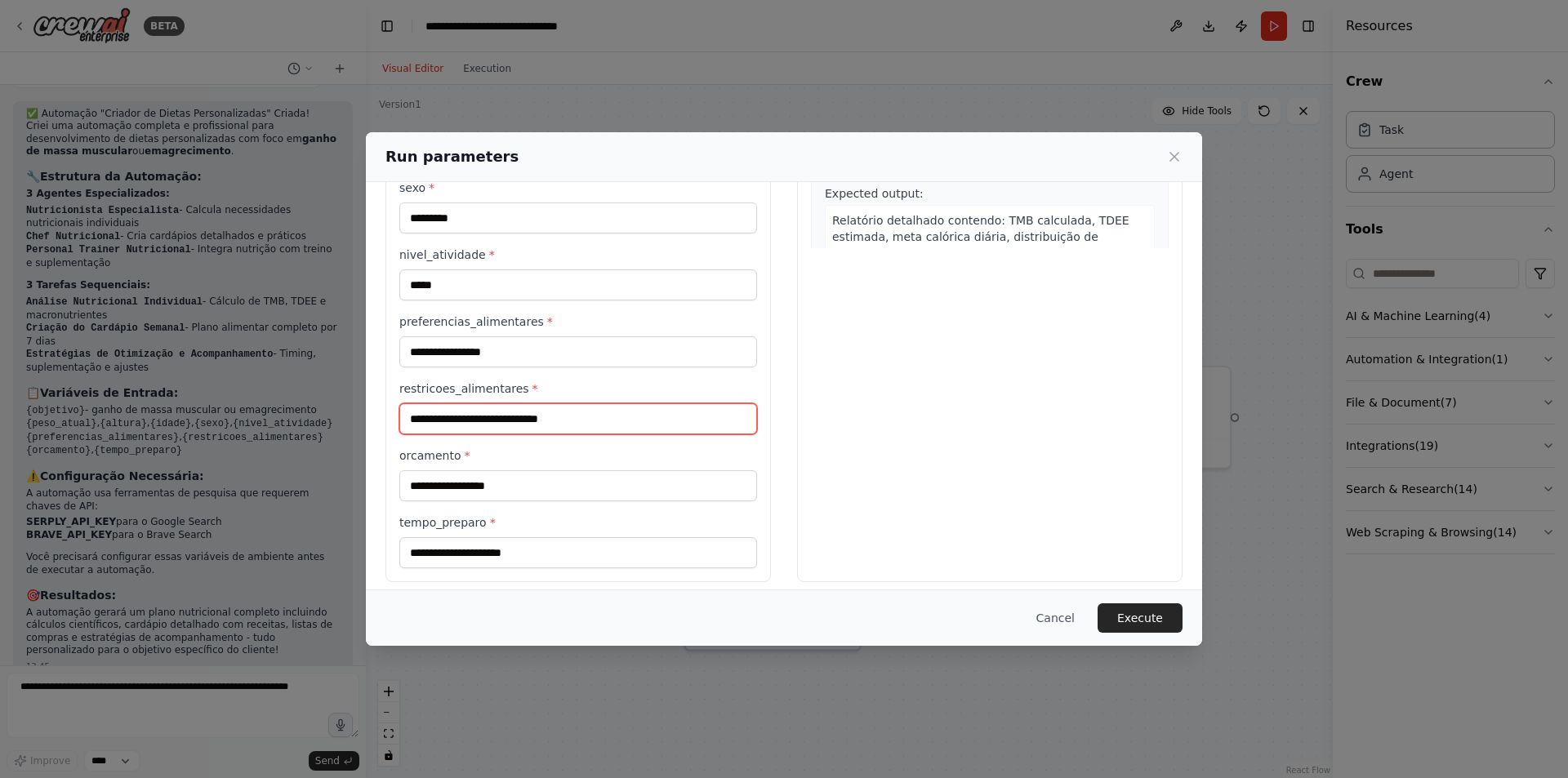
click at [480, 420] on input "restricoes_alimentares *" at bounding box center [578, 418] width 358 height 31
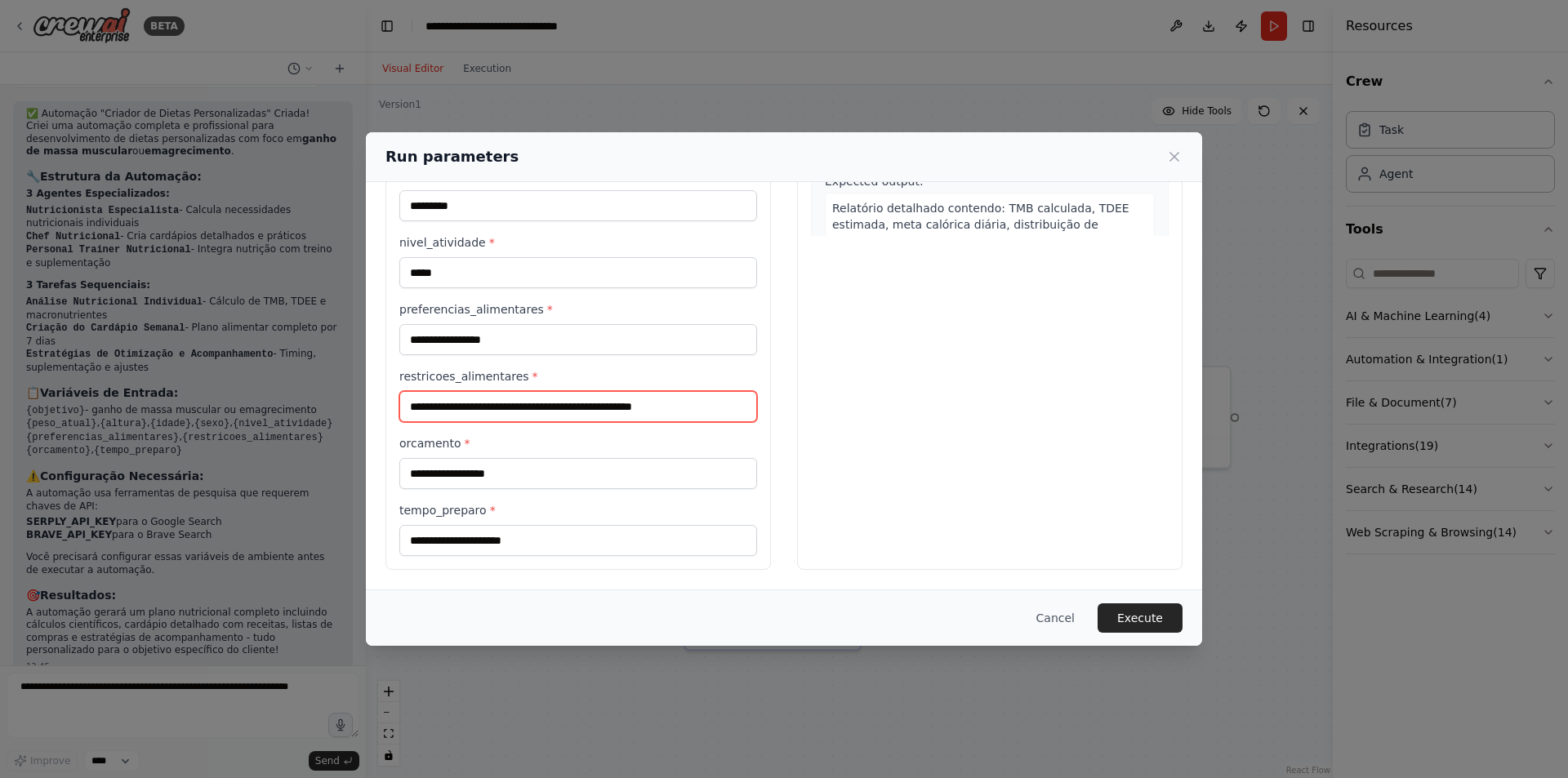
type input "**********"
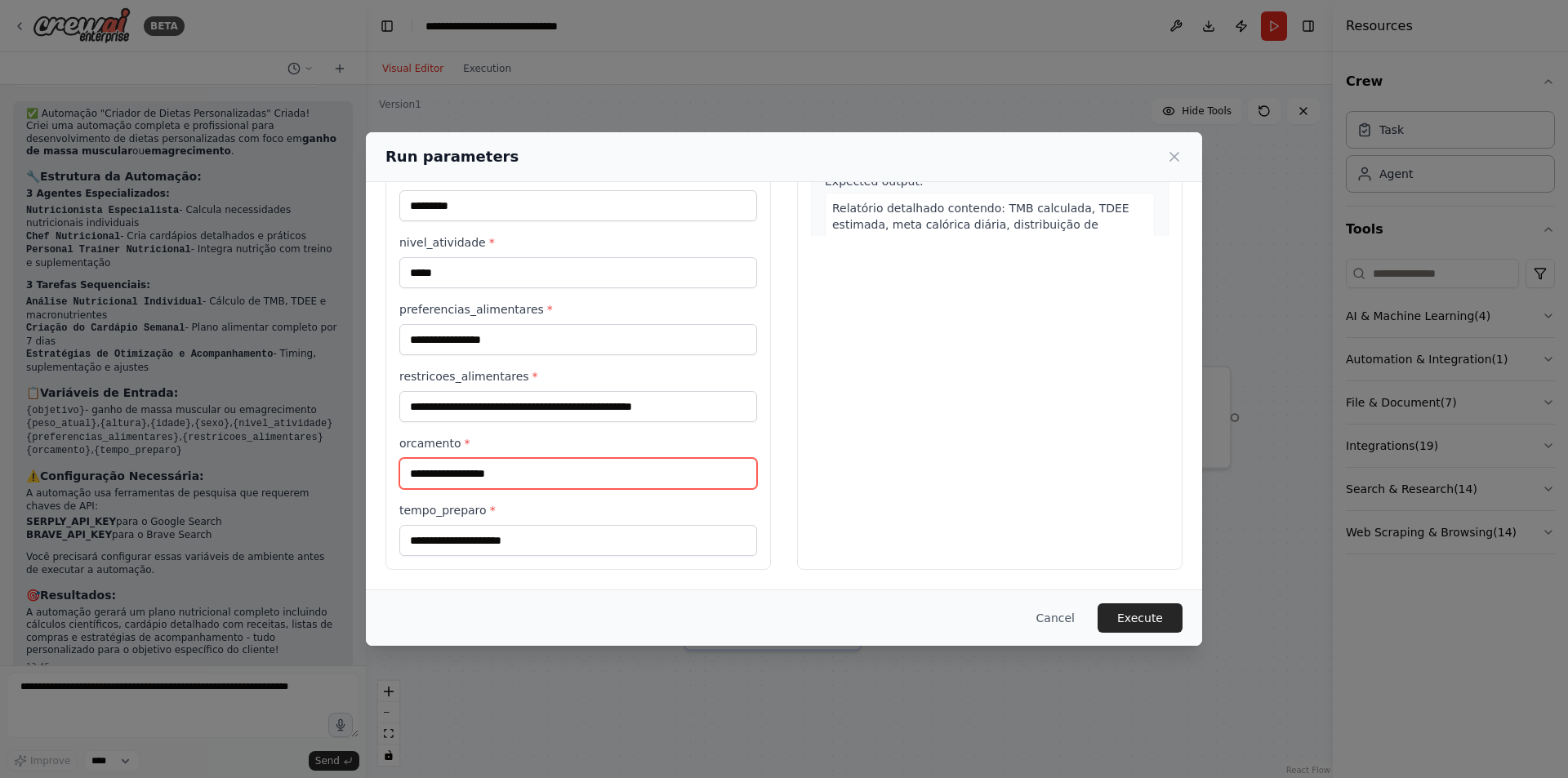
click at [504, 472] on input "orcamento *" at bounding box center [578, 473] width 358 height 31
type input "*****"
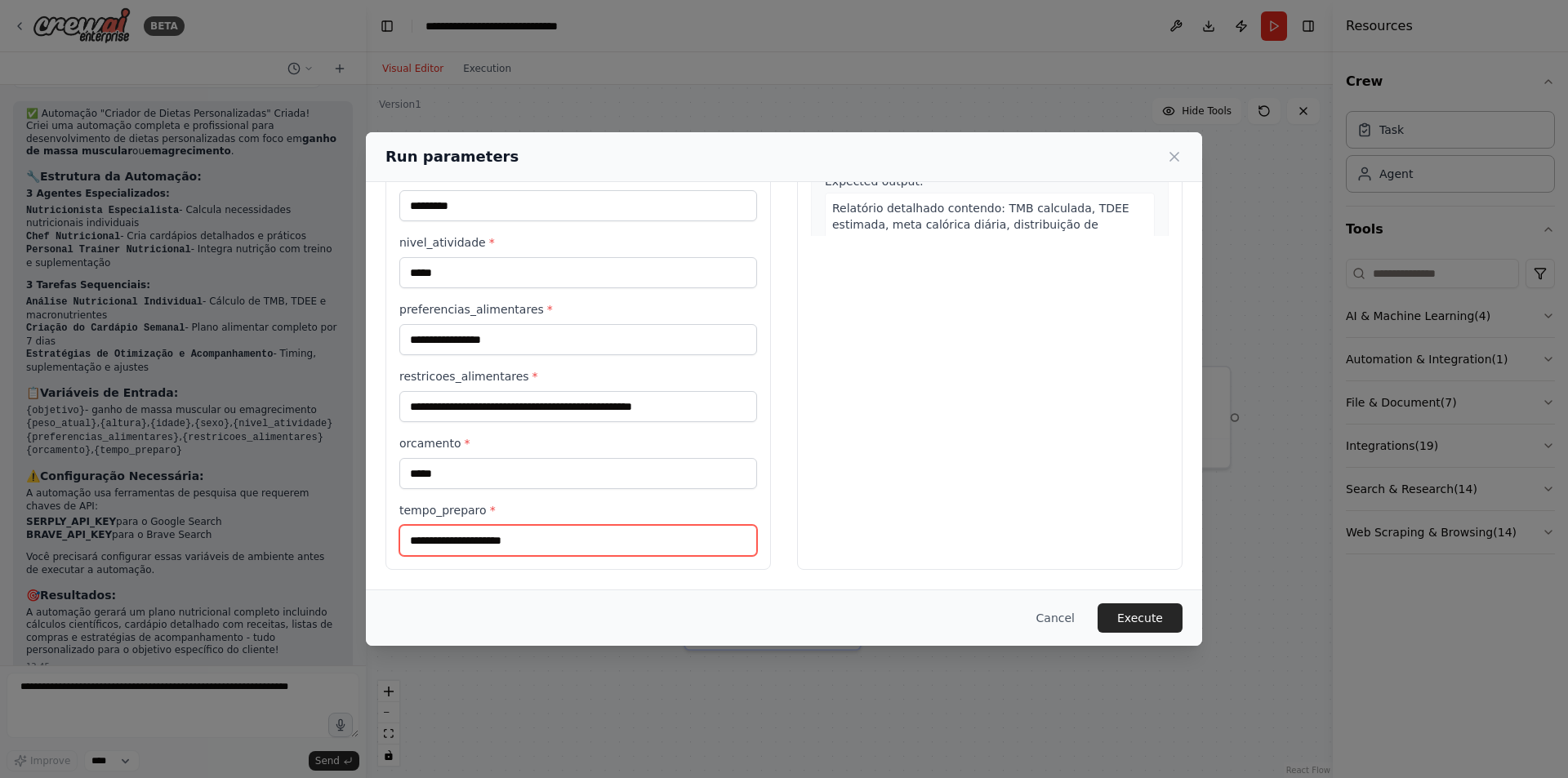
click at [499, 540] on input "tempo_preparo *" at bounding box center [578, 541] width 358 height 31
type input "*"
type input "**********"
click at [1148, 616] on button "Execute" at bounding box center [1139, 618] width 85 height 29
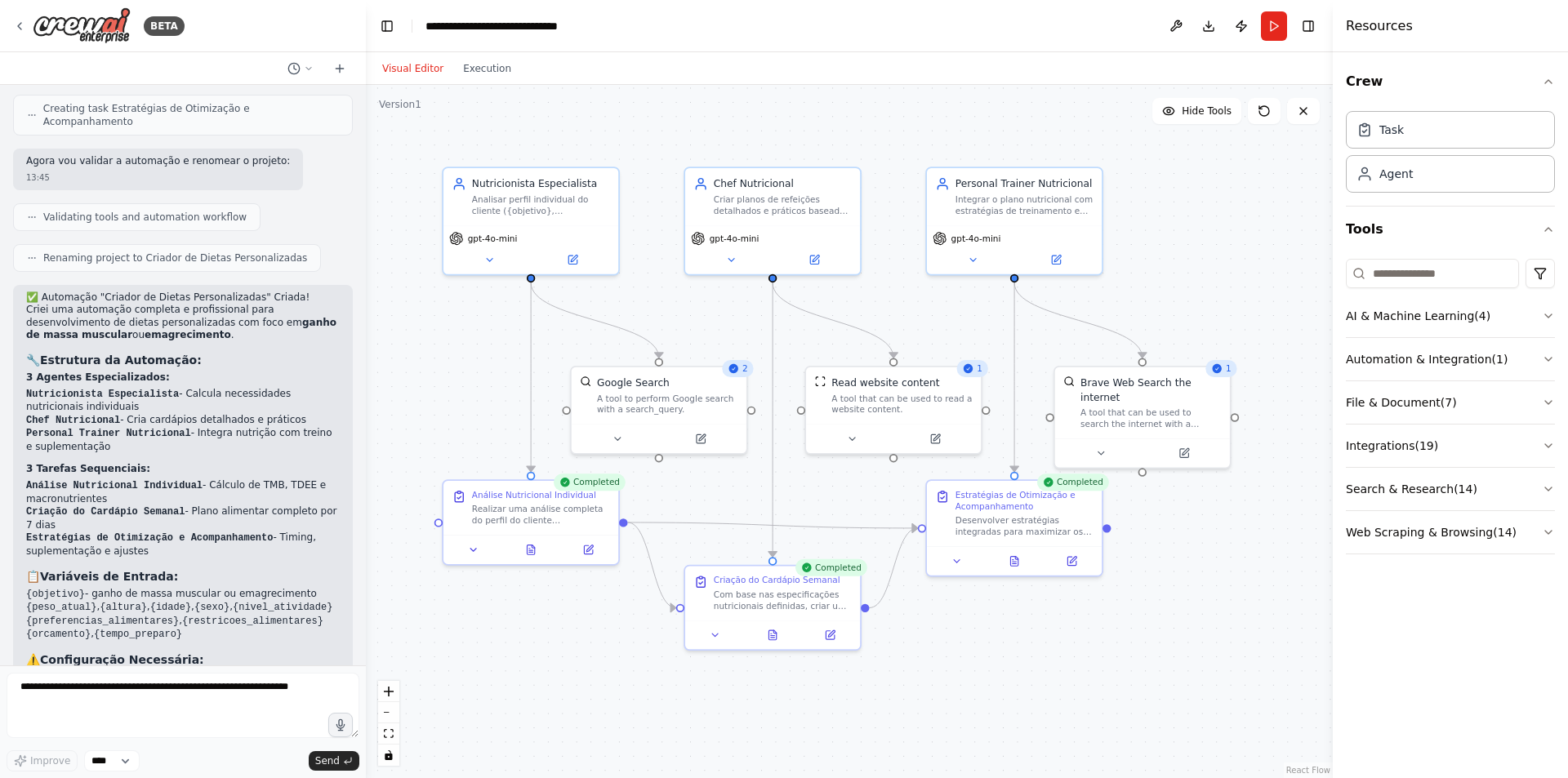
scroll to position [917, 0]
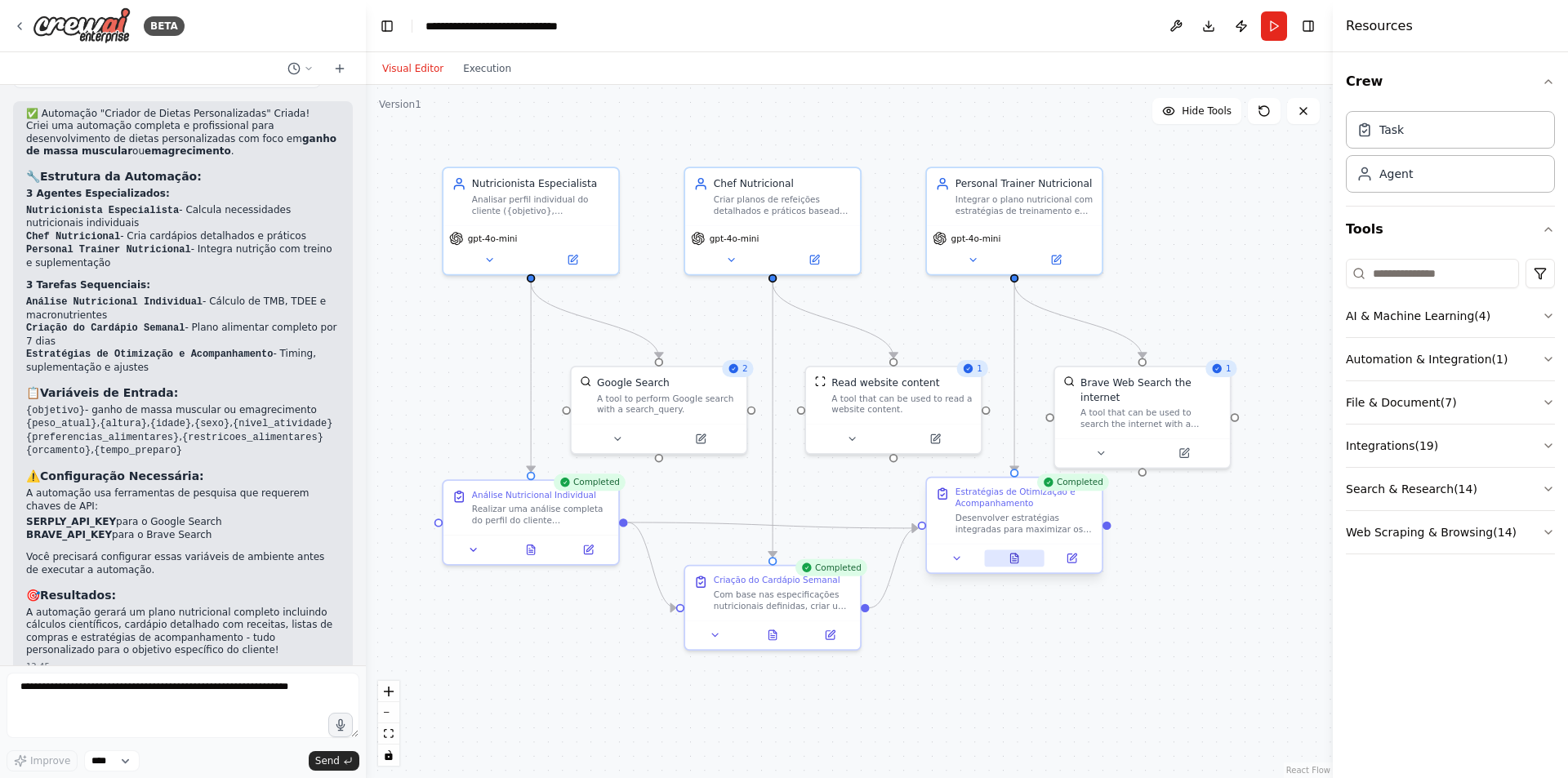
click at [1016, 556] on icon at bounding box center [1016, 555] width 3 height 3
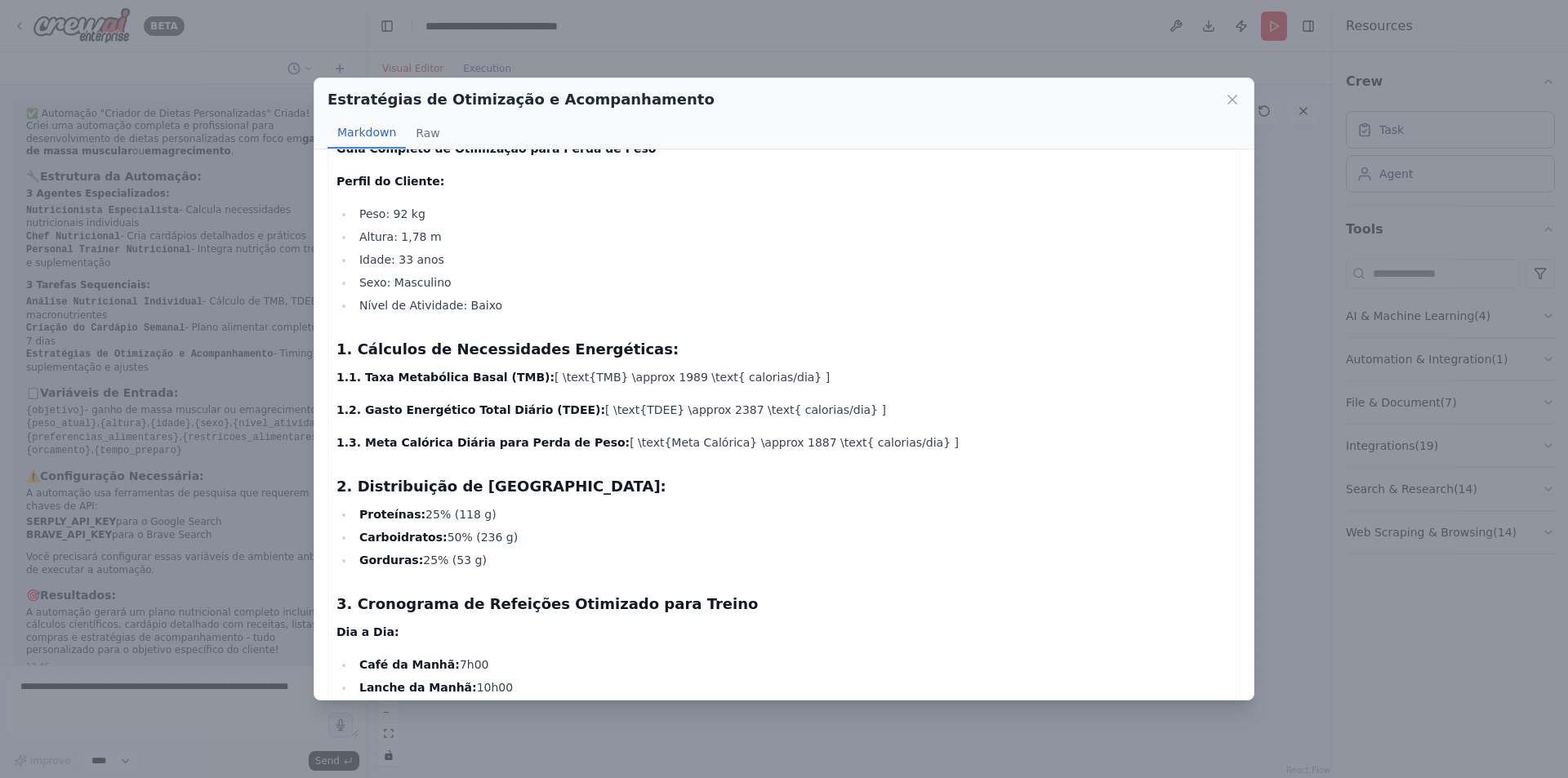
scroll to position [0, 0]
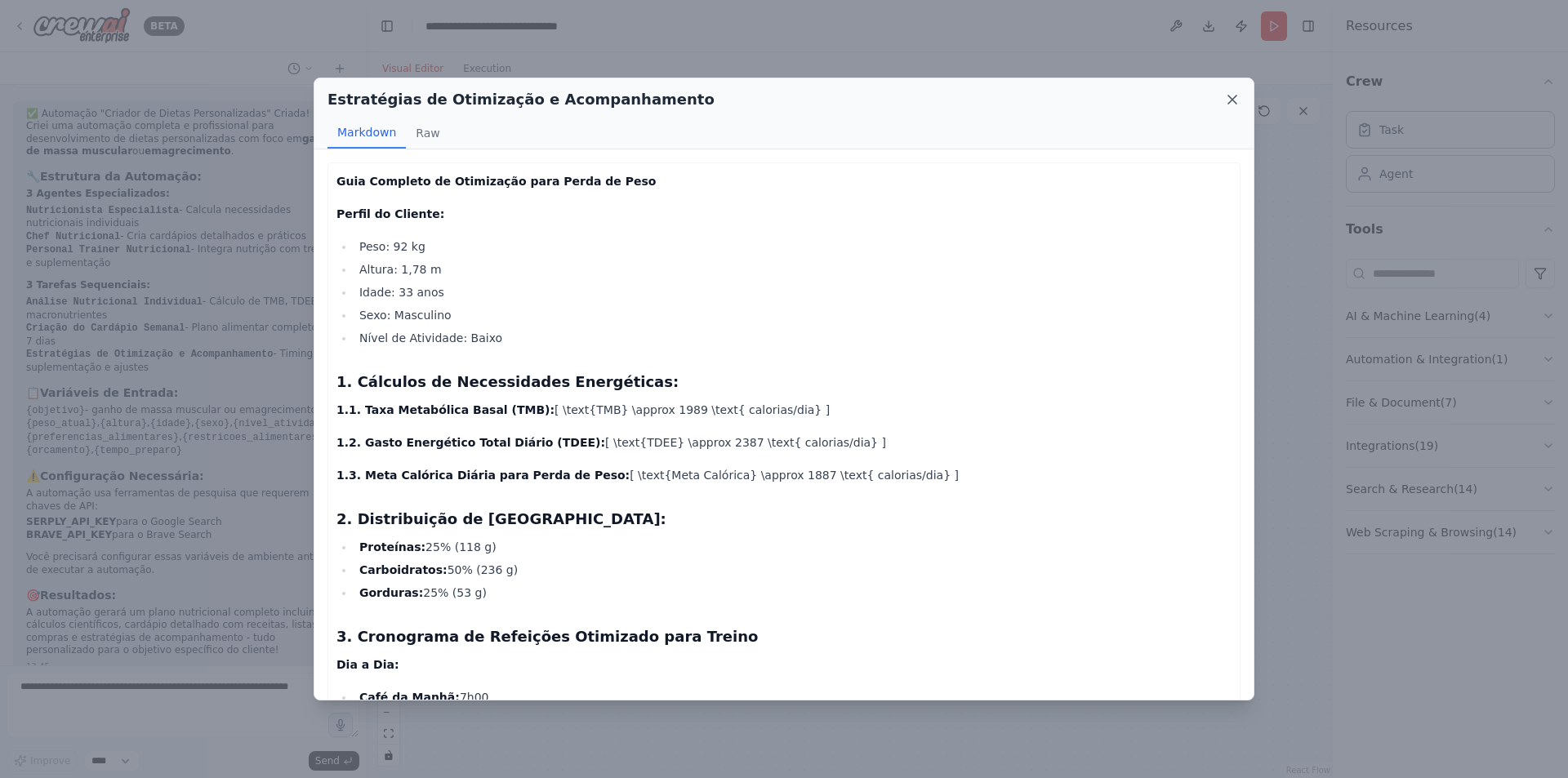
click at [1229, 101] on icon at bounding box center [1232, 99] width 16 height 16
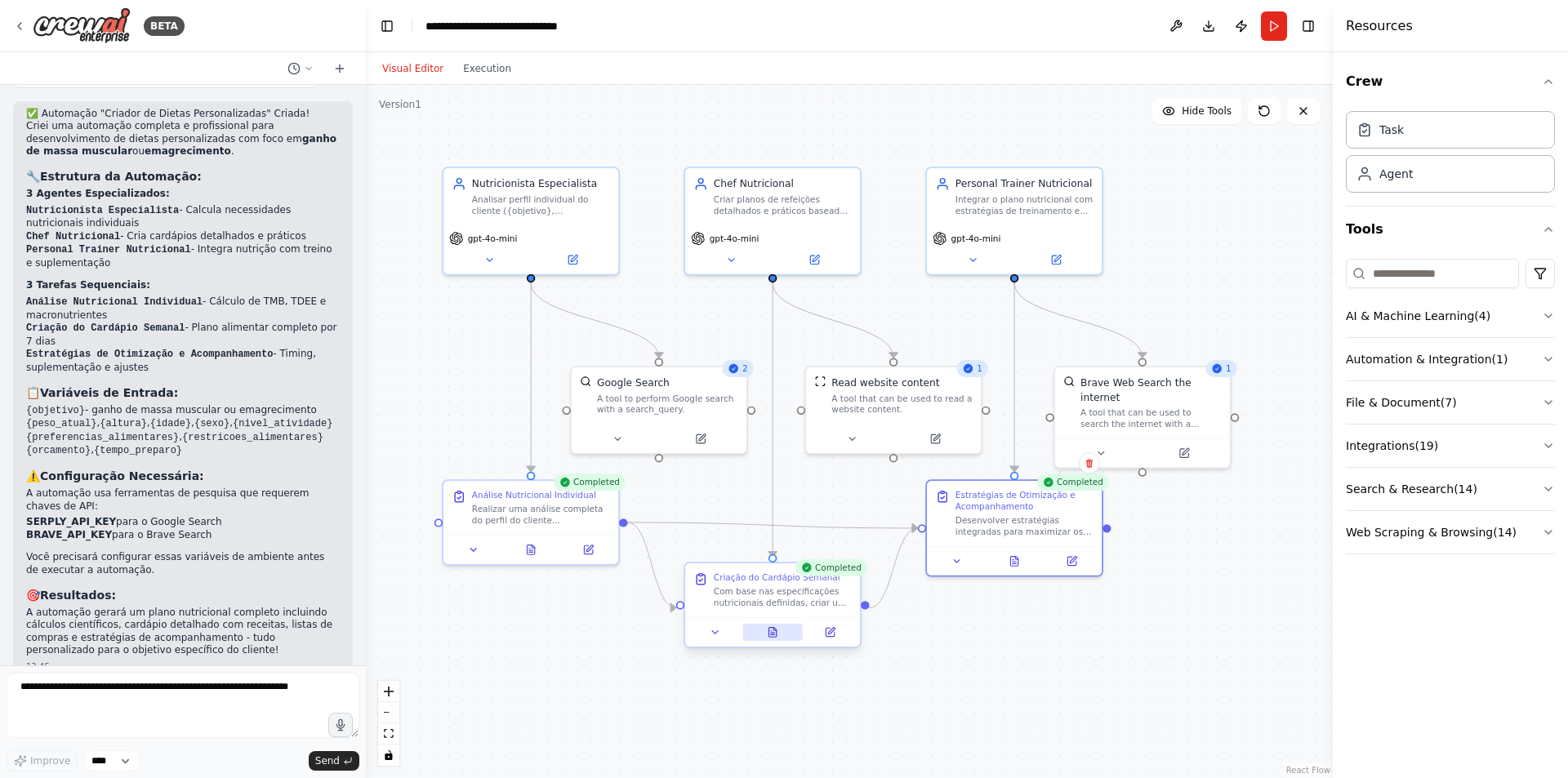
click at [776, 635] on icon at bounding box center [772, 633] width 8 height 10
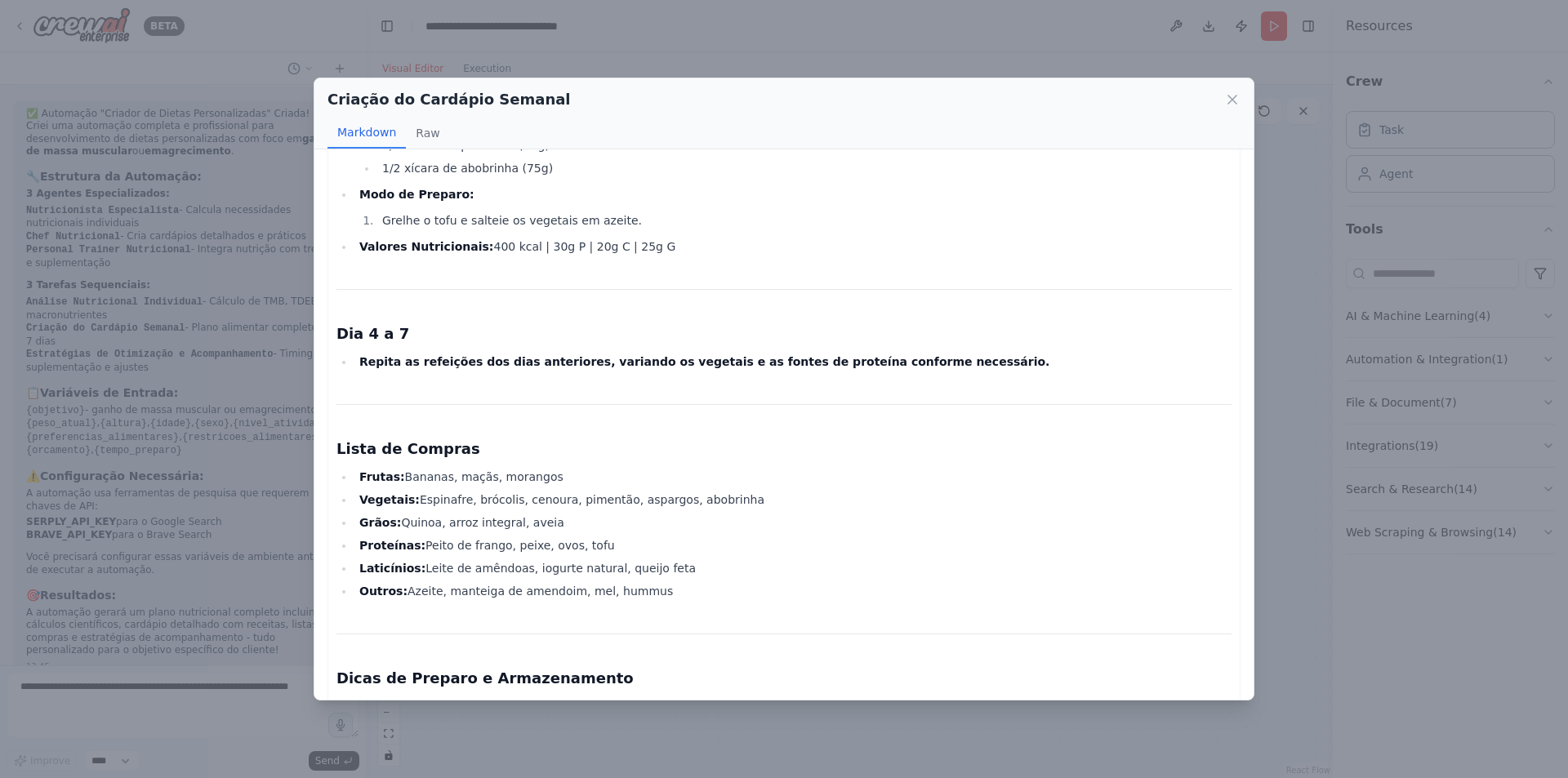
scroll to position [3183, 0]
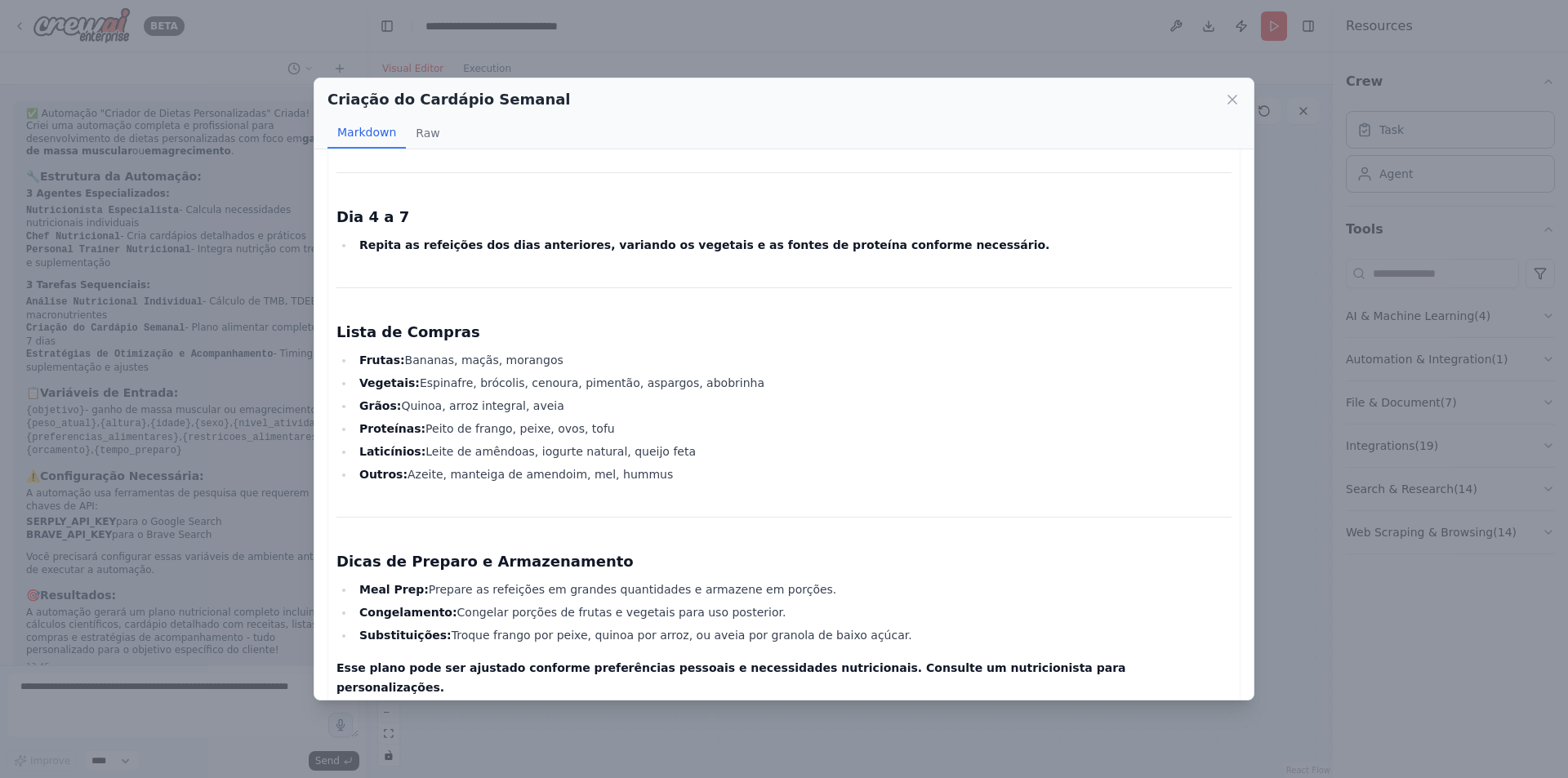
click at [1297, 636] on div "Criação do Cardápio Semanal Markdown Raw Plano Alimentar Semanal para Perda de …" at bounding box center [784, 389] width 1568 height 778
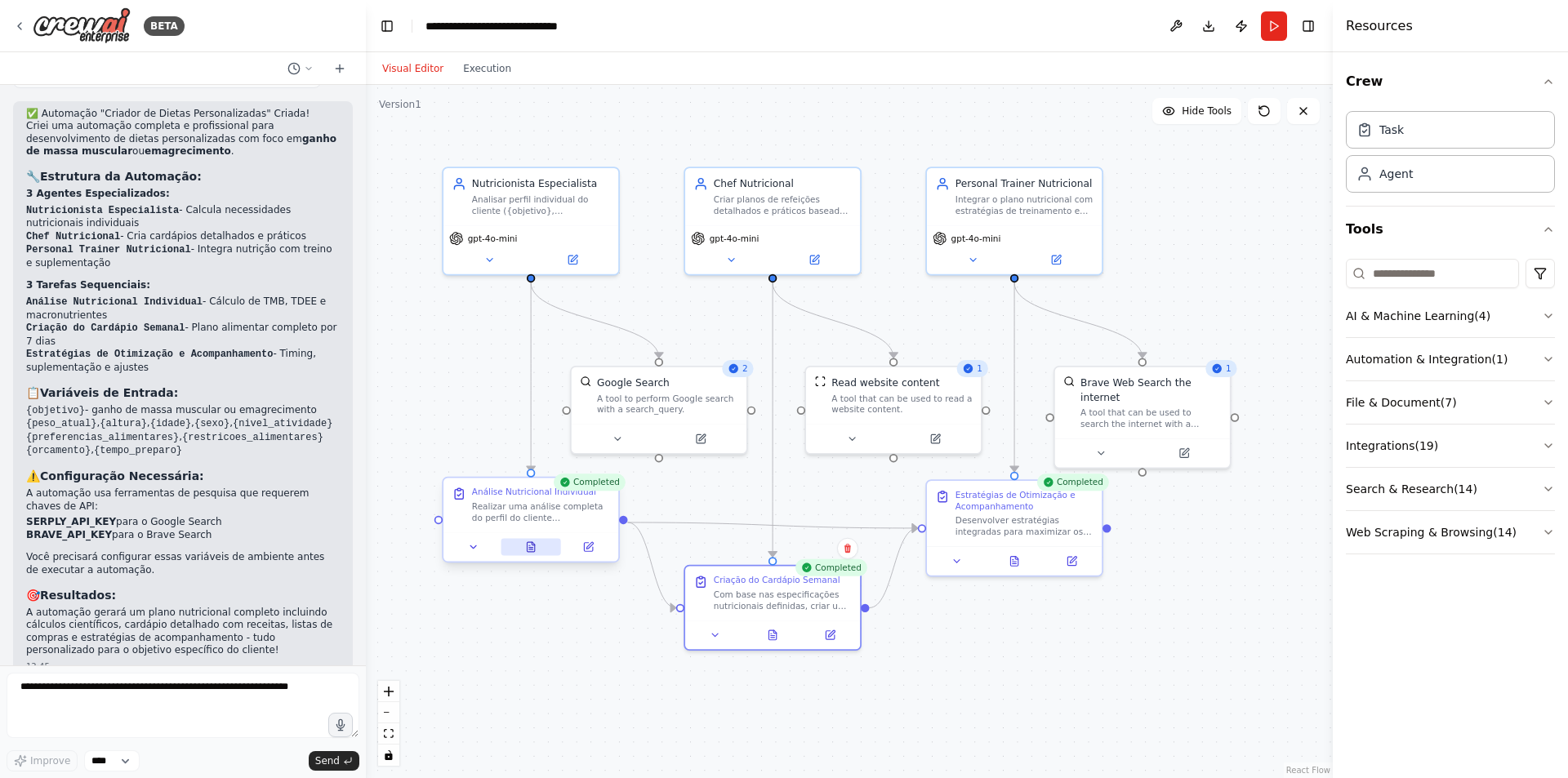
click at [529, 549] on icon at bounding box center [531, 547] width 8 height 10
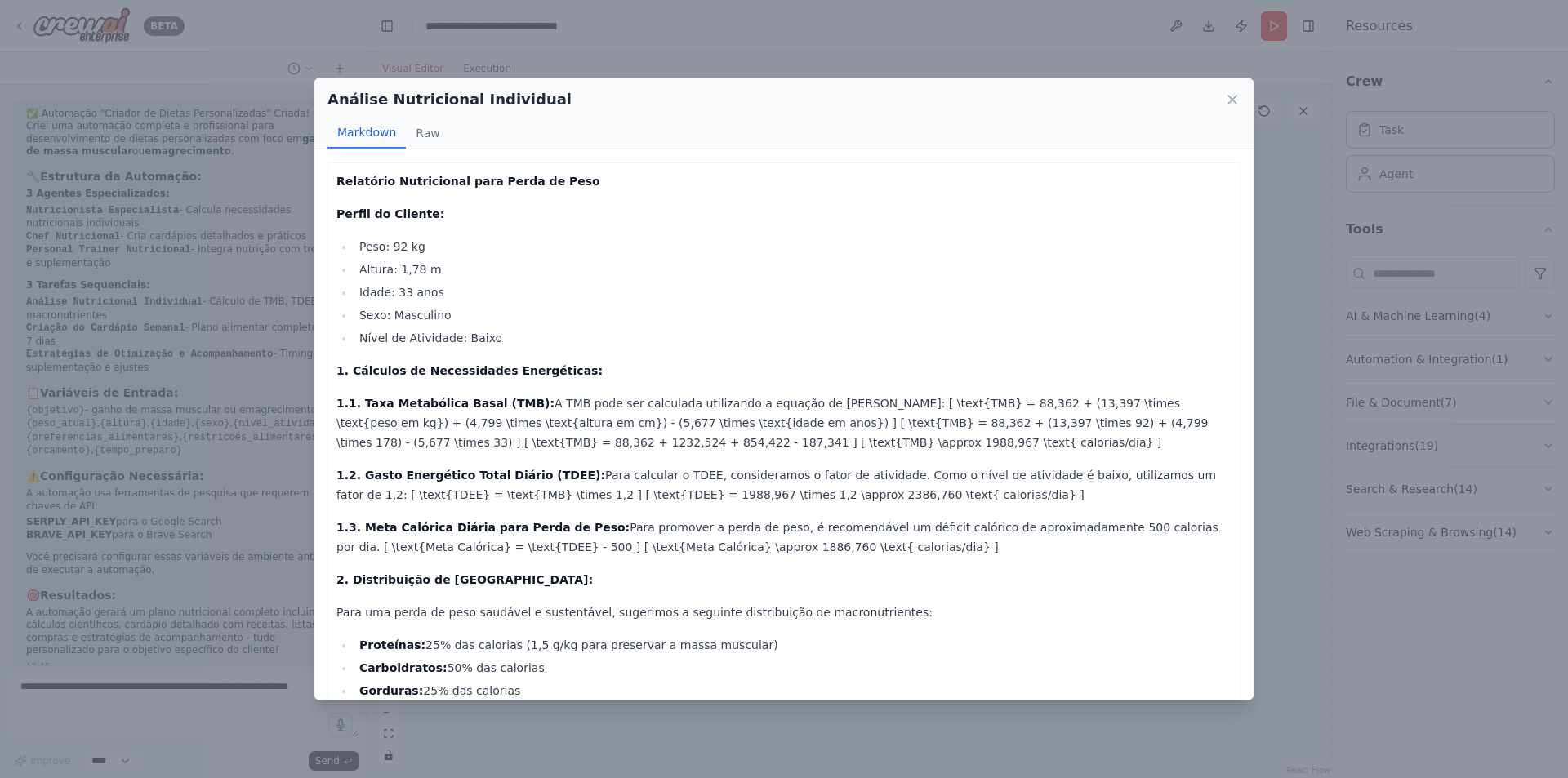
scroll to position [278, 0]
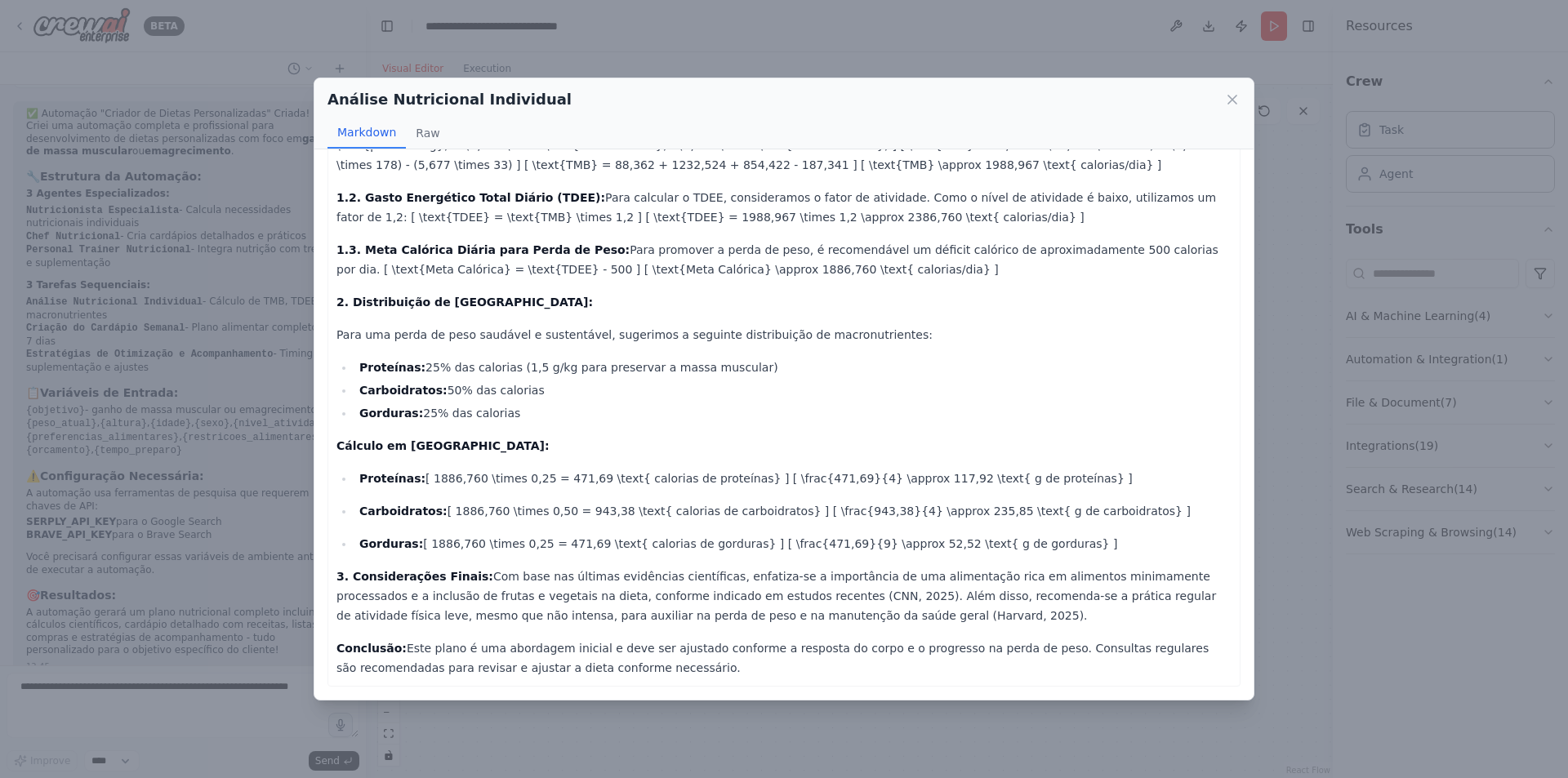
click at [1400, 605] on div "Análise Nutricional Individual Markdown Raw Relatório Nutricional para Perda de…" at bounding box center [784, 389] width 1568 height 778
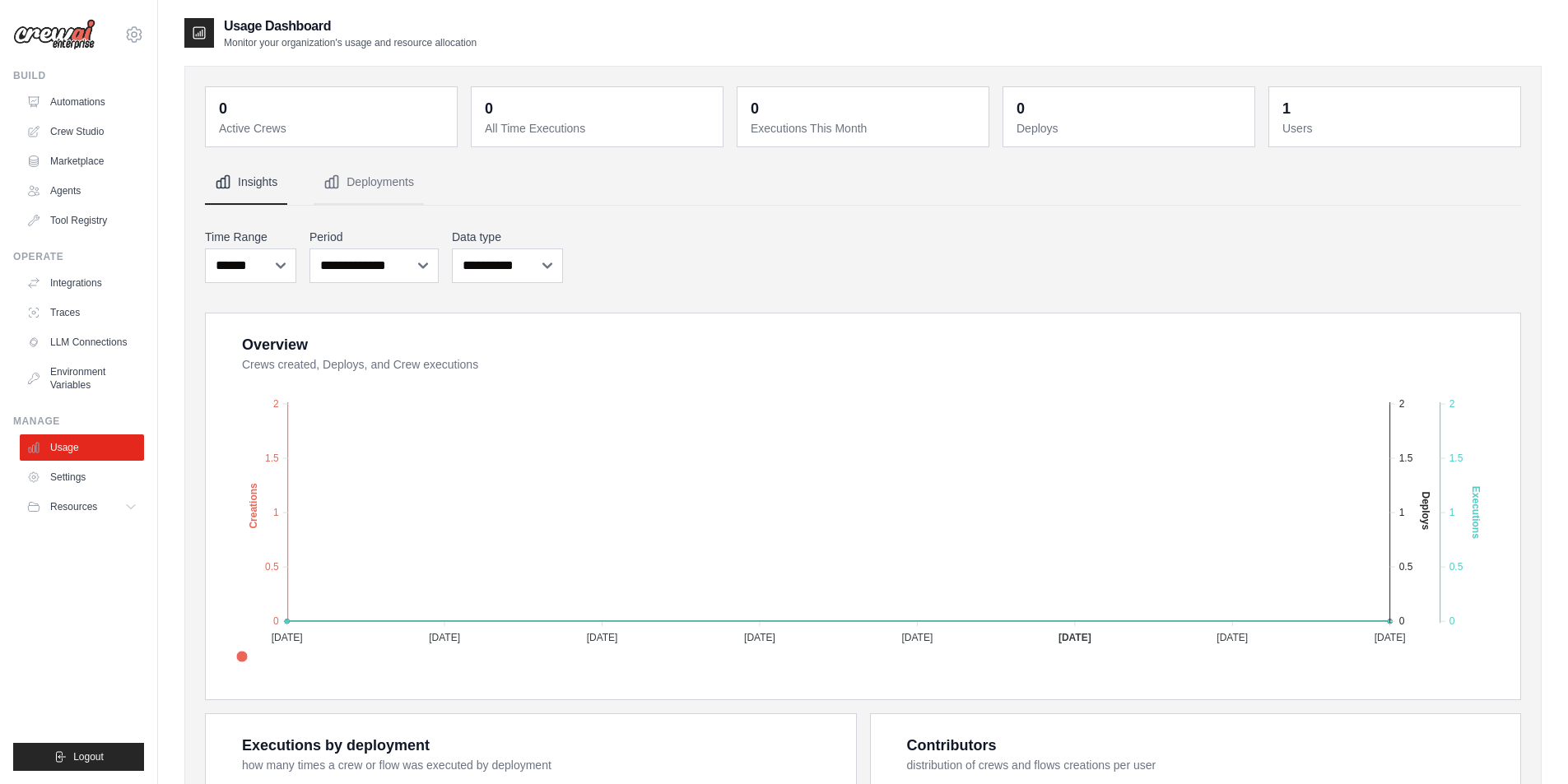
scroll to position [247, 0]
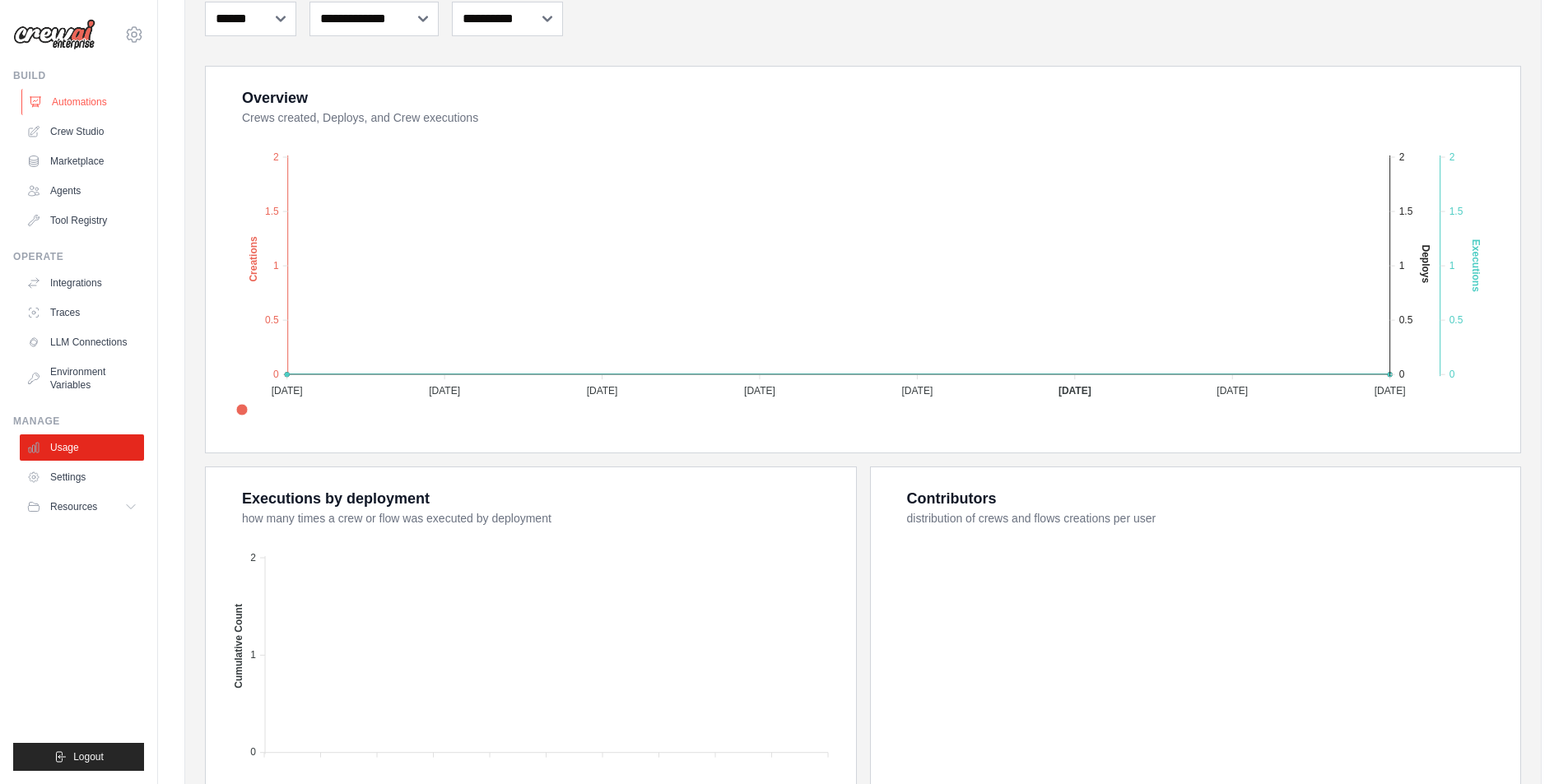
click at [59, 97] on link "Automations" at bounding box center [83, 102] width 124 height 26
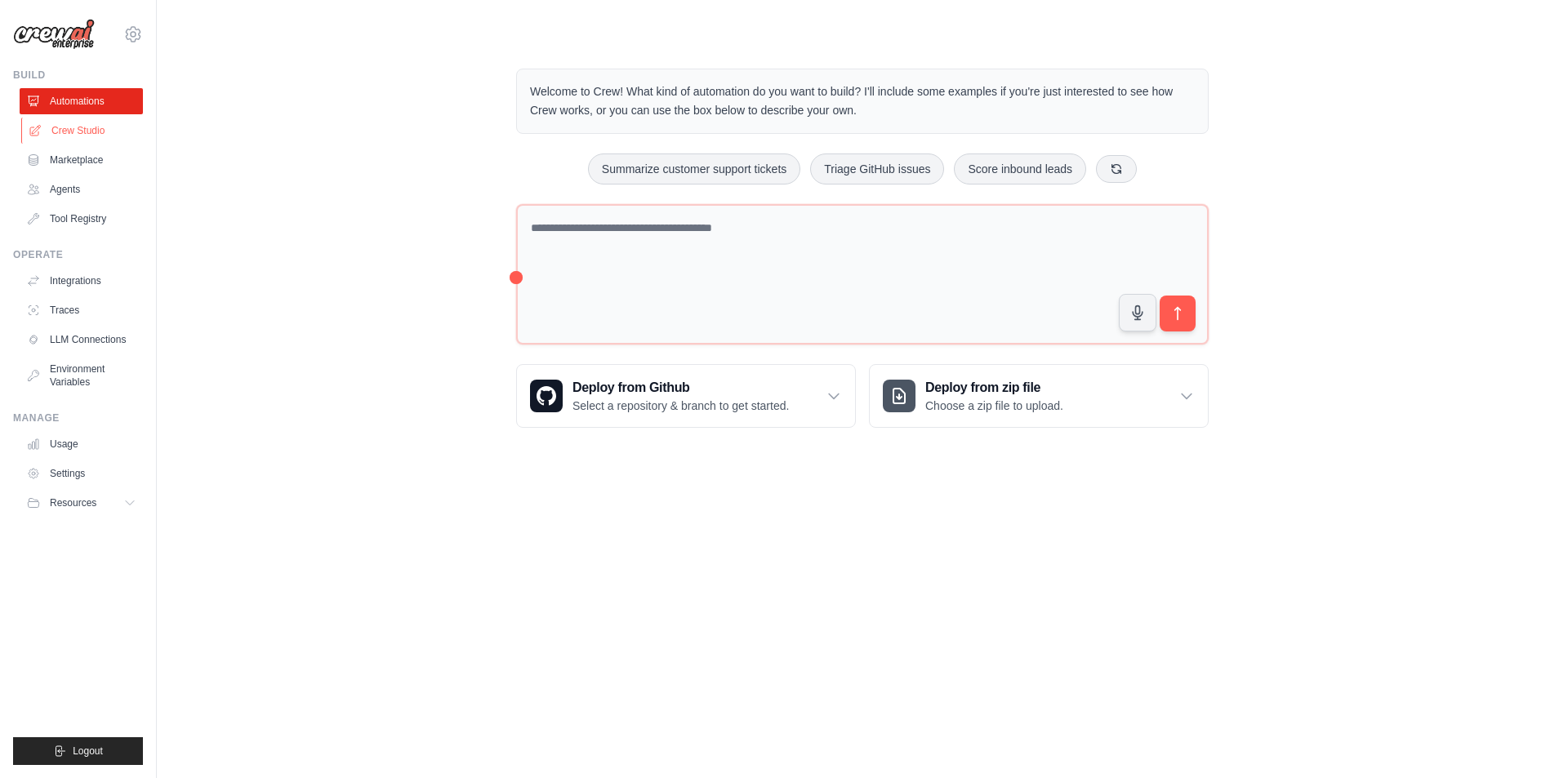
click at [67, 129] on link "Crew Studio" at bounding box center [83, 131] width 123 height 26
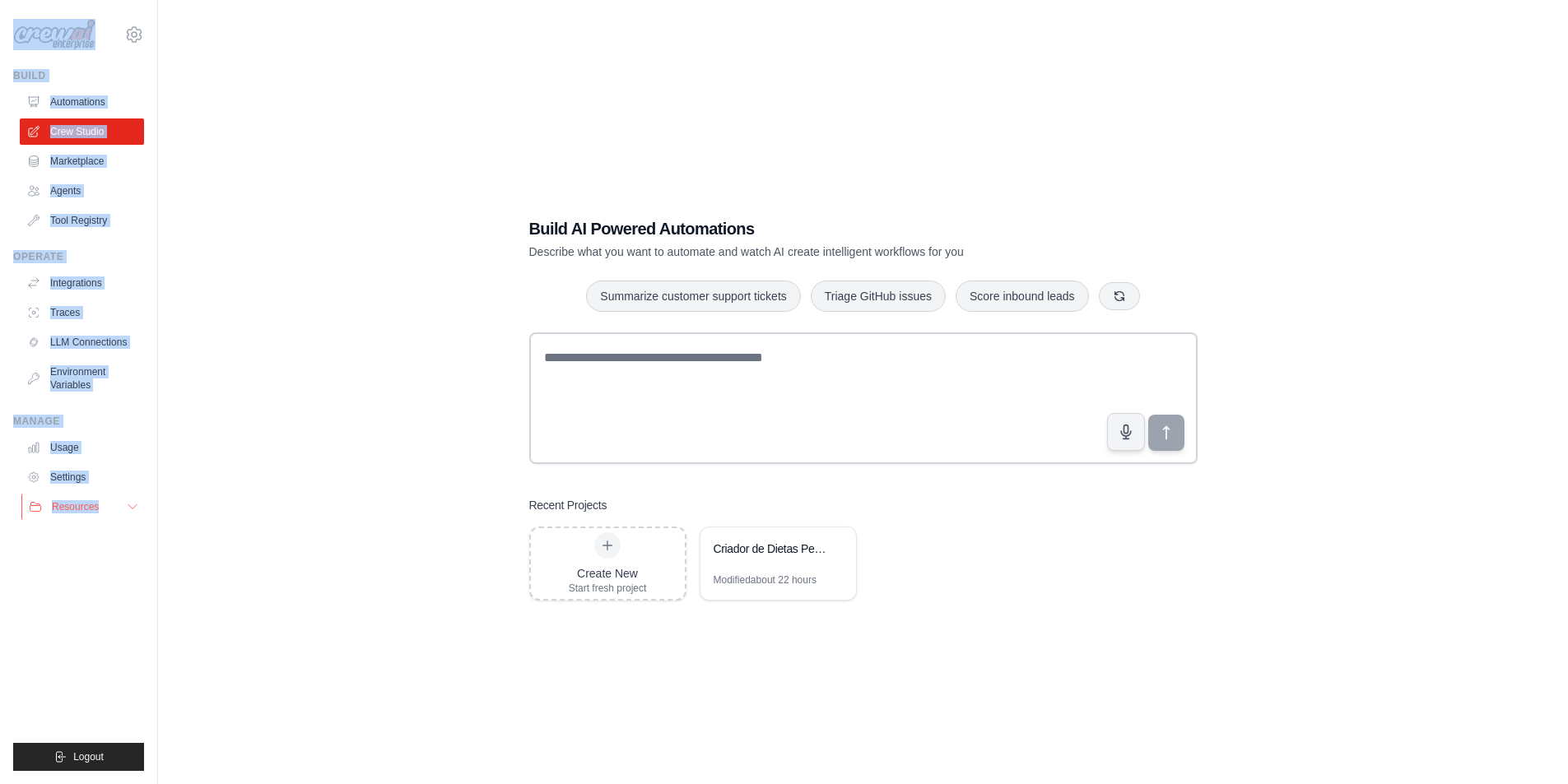
drag, startPoint x: 13, startPoint y: 20, endPoint x: 113, endPoint y: 507, distance: 497.2
click at [113, 507] on div "p_r_s_13@hotmail.com Settings Build Automations Crew Studio Marketplace" at bounding box center [79, 392] width 158 height 784
copy div "p_r_s_13@hotmail.com Settings Build Automations Crew Studio Marketplace Agents …"
click at [298, 555] on div "Build AI Powered Automations Describe what you want to automate and watch AI cr…" at bounding box center [862, 408] width 1357 height 784
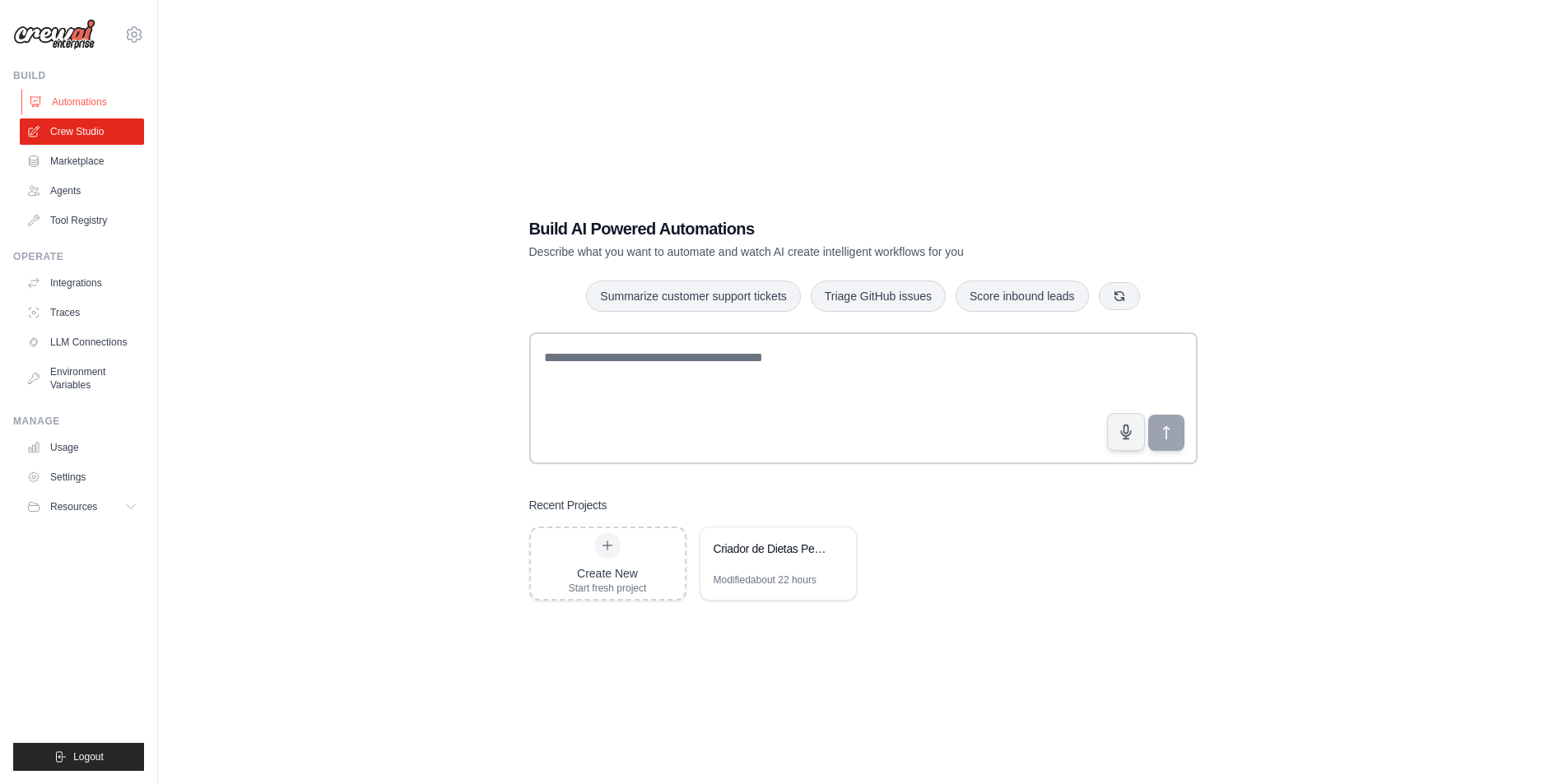
click at [64, 97] on link "Automations" at bounding box center [83, 102] width 124 height 26
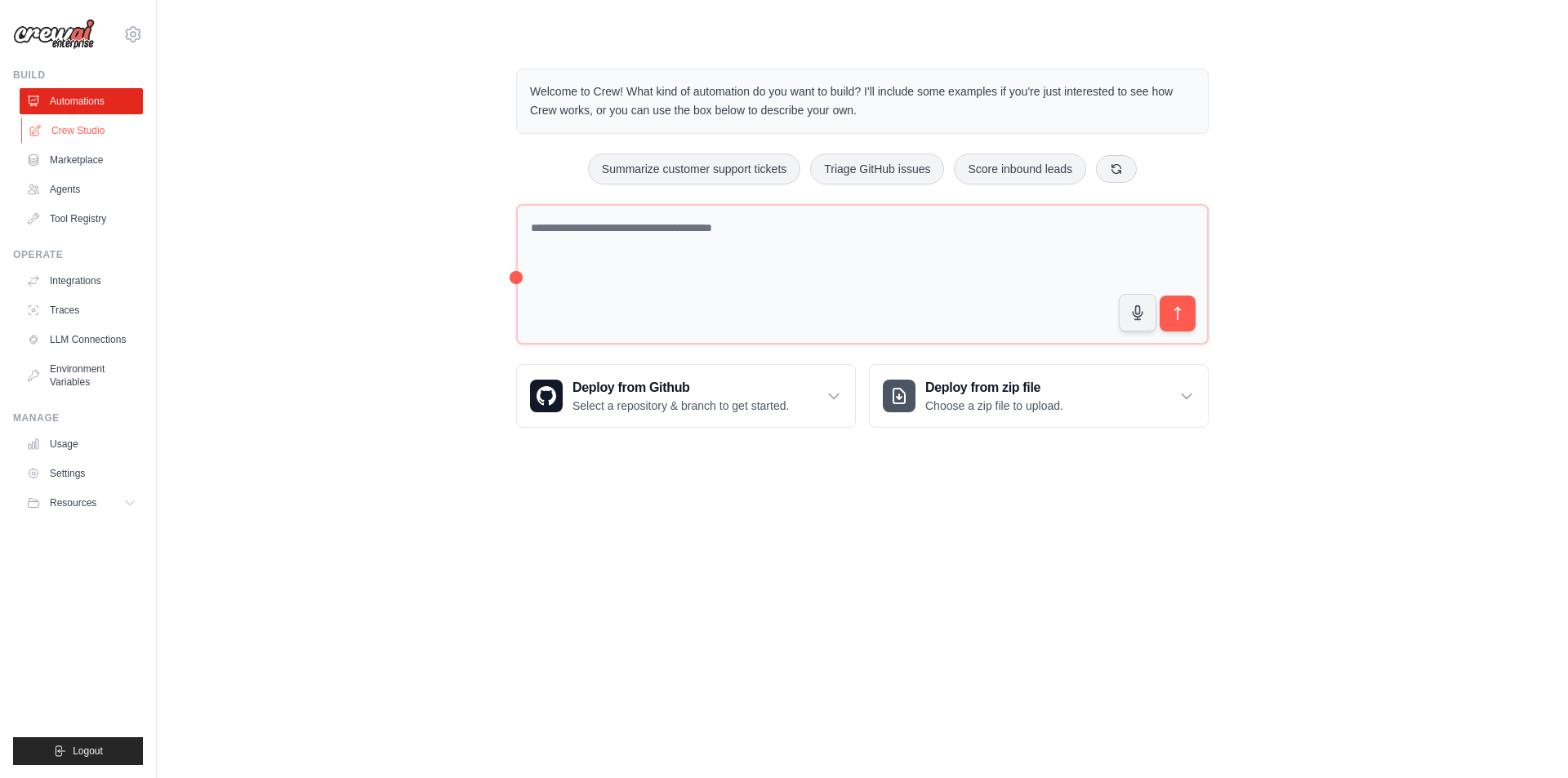
click at [60, 129] on link "Crew Studio" at bounding box center [83, 131] width 123 height 26
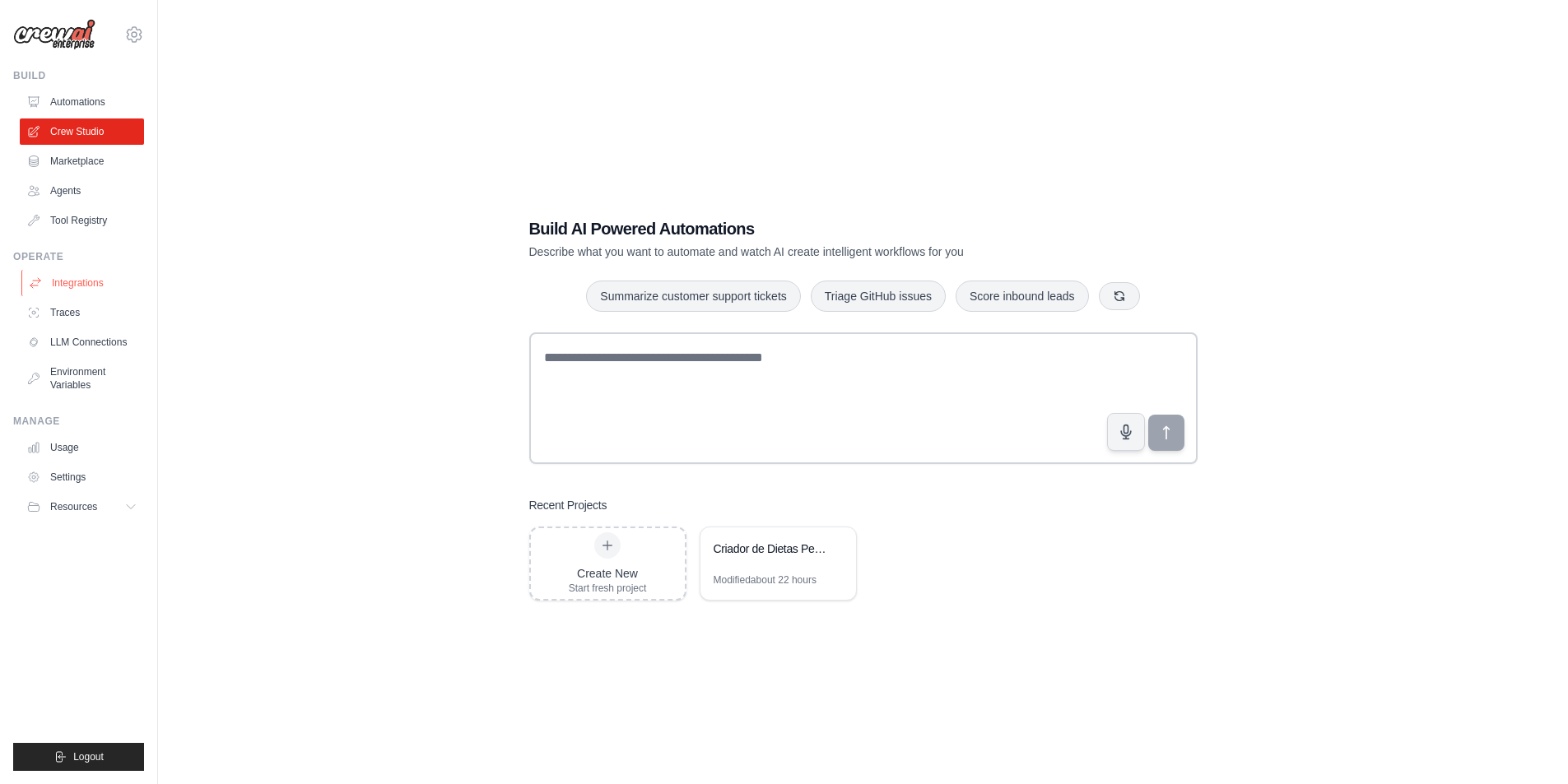
click at [80, 276] on link "Integrations" at bounding box center [83, 283] width 124 height 26
